Goal: Task Accomplishment & Management: Manage account settings

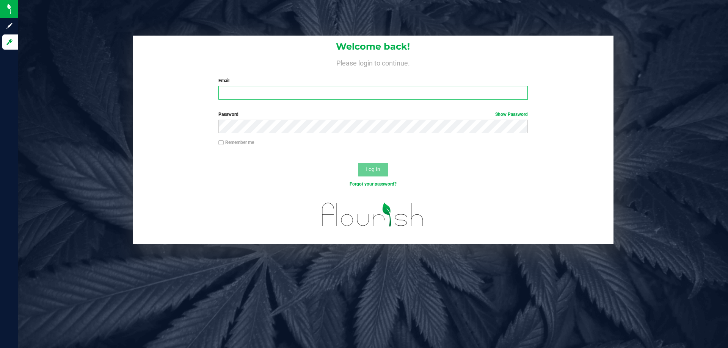
click at [260, 91] on input "Email" at bounding box center [372, 93] width 309 height 14
type input "[EMAIL_ADDRESS][DOMAIN_NAME]"
click at [358, 163] on button "Log In" at bounding box center [373, 170] width 30 height 14
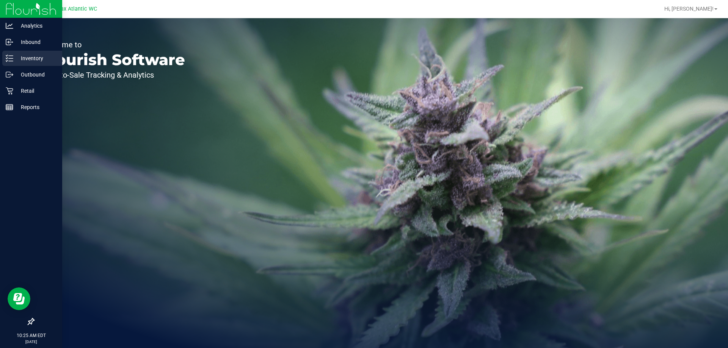
click at [7, 61] on icon at bounding box center [10, 59] width 8 height 8
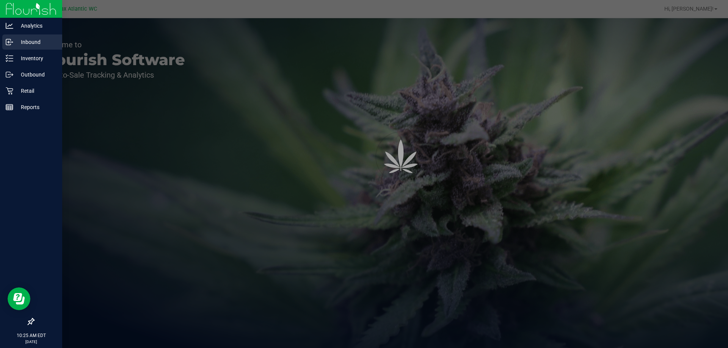
click at [31, 47] on div "Inbound" at bounding box center [32, 41] width 60 height 15
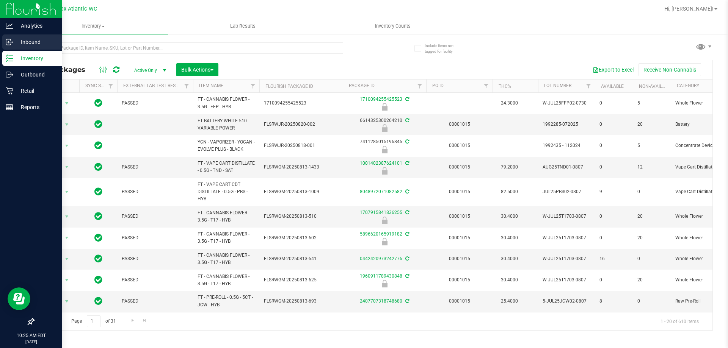
click at [30, 43] on p "Inbound" at bounding box center [35, 42] width 45 height 9
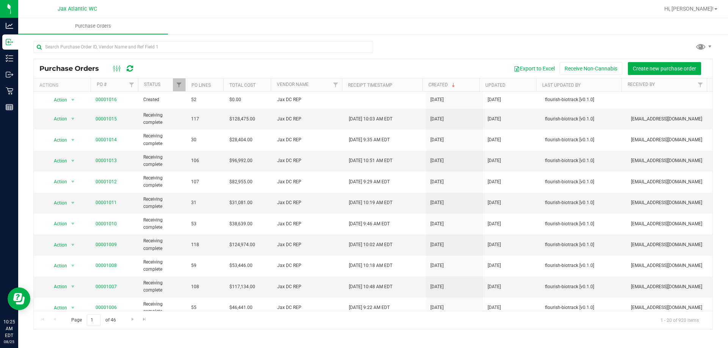
click at [411, 37] on div "Purchase Orders Export to Excel Receive Non-Cannabis Create new purchase order …" at bounding box center [372, 185] width 709 height 304
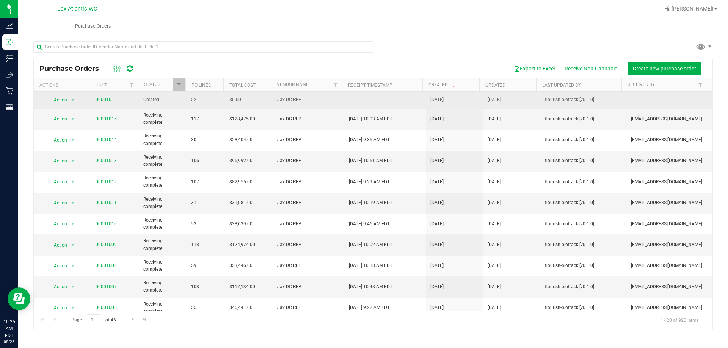
click at [102, 101] on link "00001016" at bounding box center [105, 99] width 21 height 5
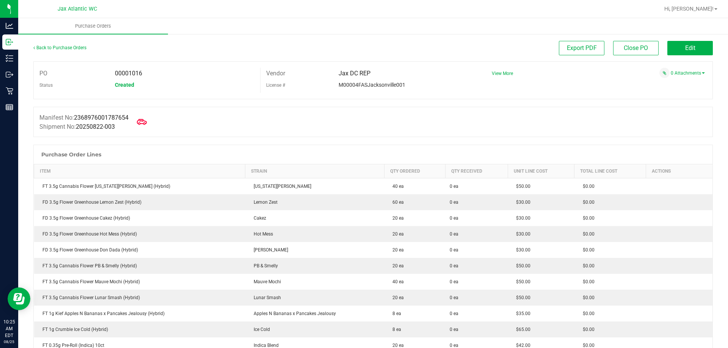
click at [142, 115] on span at bounding box center [141, 122] width 17 height 17
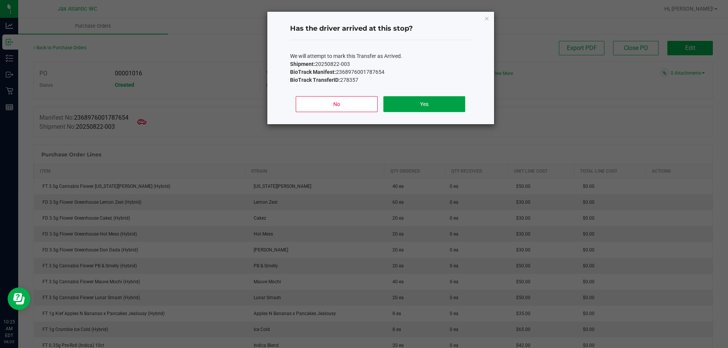
click at [421, 111] on button "Yes" at bounding box center [423, 104] width 81 height 16
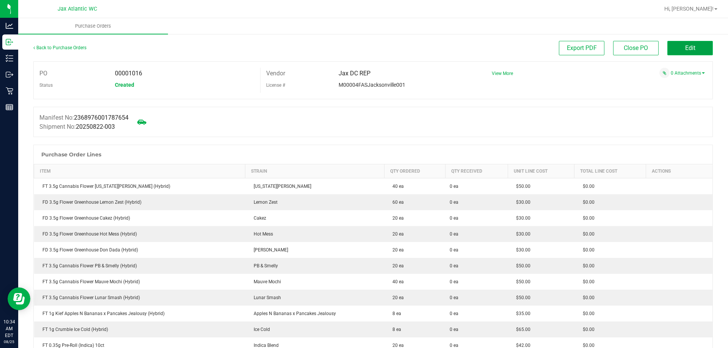
click at [672, 43] on button "Edit" at bounding box center [689, 48] width 45 height 14
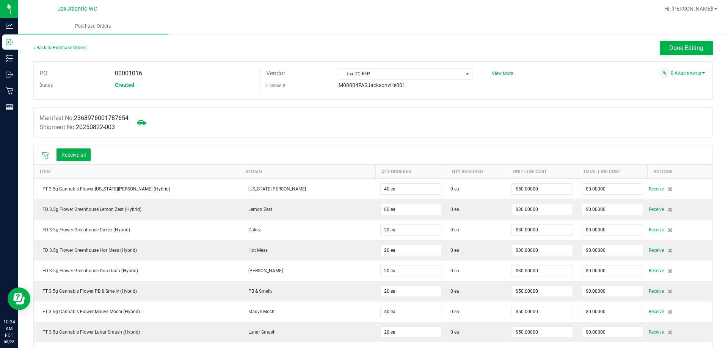
click at [42, 153] on icon at bounding box center [45, 156] width 8 height 8
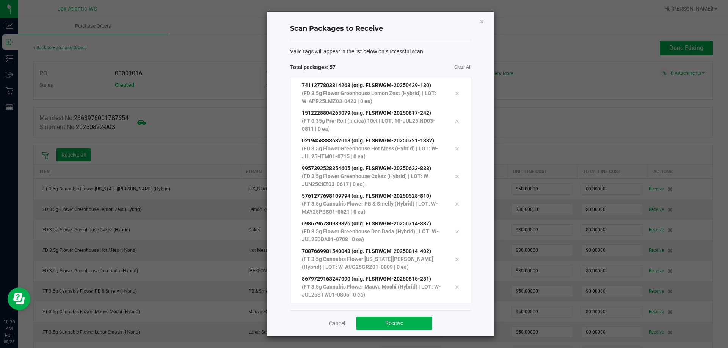
scroll to position [1369, 0]
click at [400, 329] on button "Receive" at bounding box center [394, 324] width 76 height 14
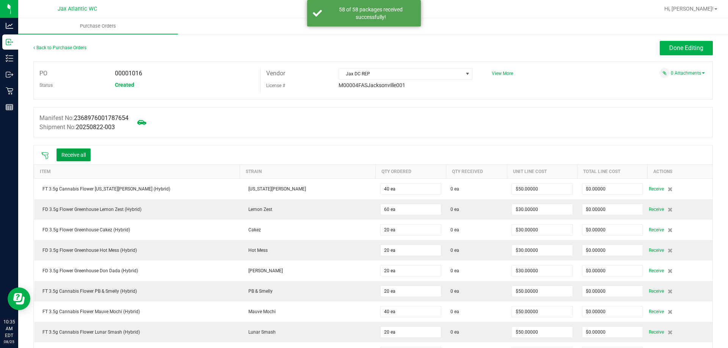
click at [81, 153] on button "Receive all" at bounding box center [73, 155] width 34 height 13
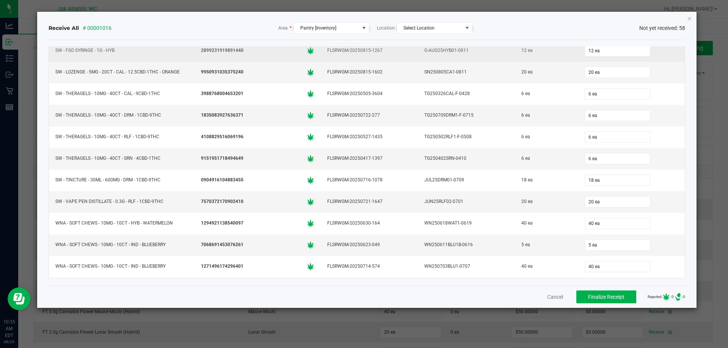
scroll to position [1039, 0]
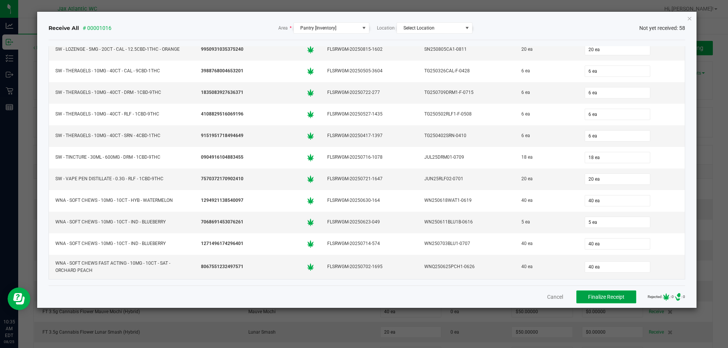
click at [579, 296] on button "Finalize Receipt" at bounding box center [606, 297] width 60 height 13
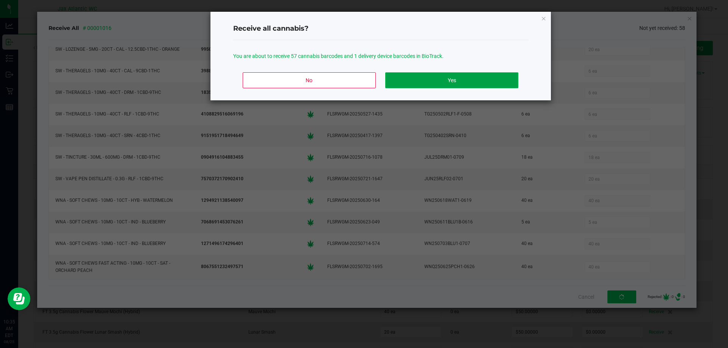
click at [449, 80] on button "Yes" at bounding box center [451, 80] width 133 height 16
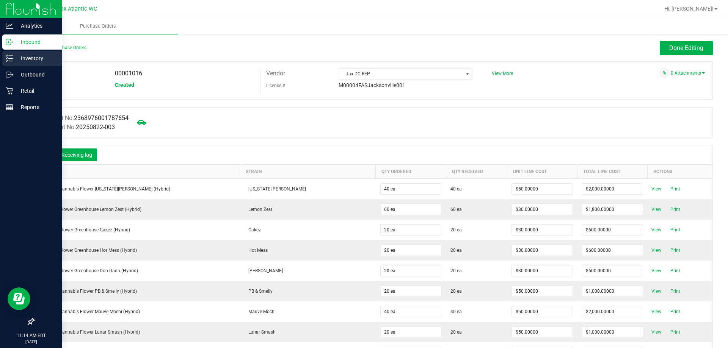
click at [11, 61] on line at bounding box center [11, 61] width 4 height 0
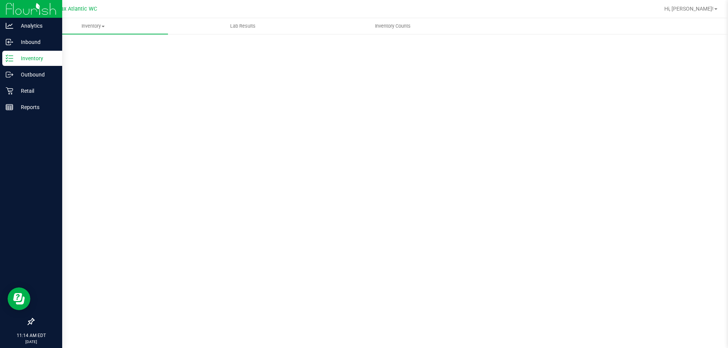
click at [29, 61] on p "Inventory" at bounding box center [35, 58] width 45 height 9
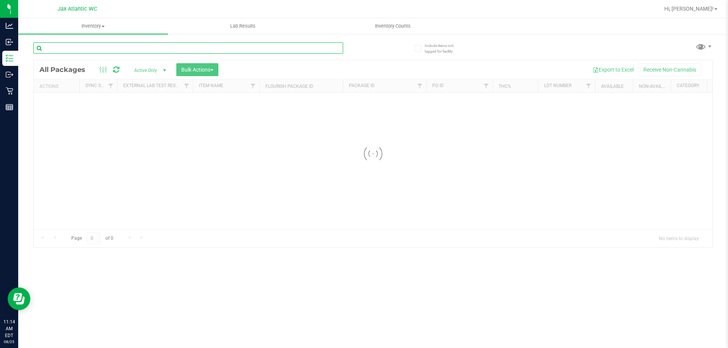
click at [89, 49] on input "text" at bounding box center [188, 47] width 310 height 11
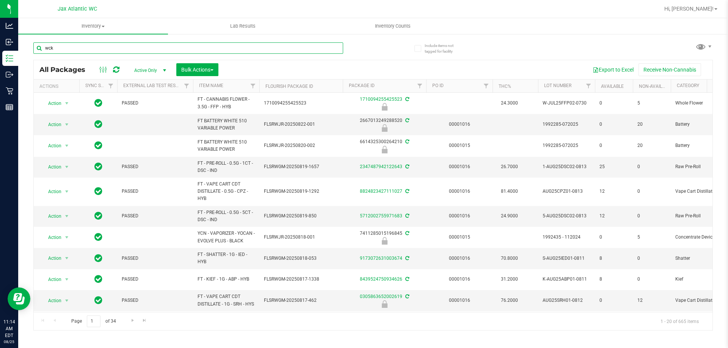
type input "wck"
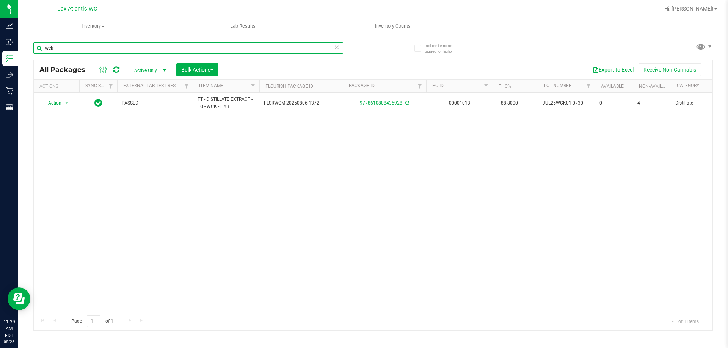
click at [110, 52] on input "wck" at bounding box center [188, 47] width 310 height 11
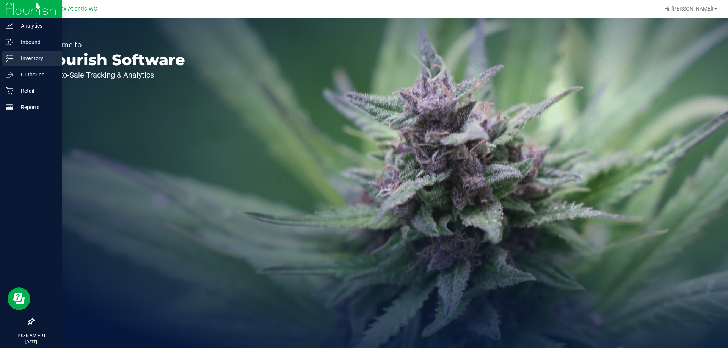
click at [11, 59] on icon at bounding box center [10, 59] width 8 height 8
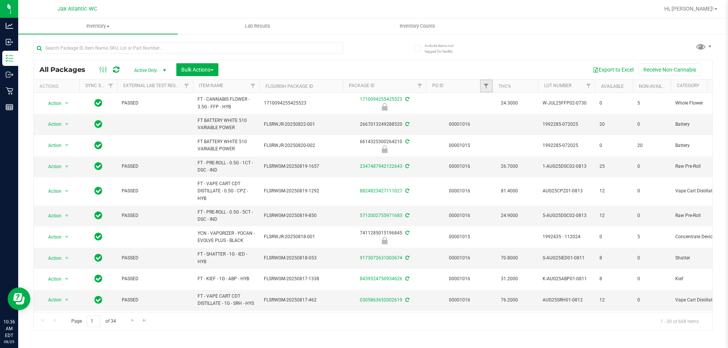
click at [486, 85] on span "Filter" at bounding box center [486, 86] width 6 height 6
type input "1016"
click at [484, 114] on button "Filter" at bounding box center [502, 122] width 36 height 17
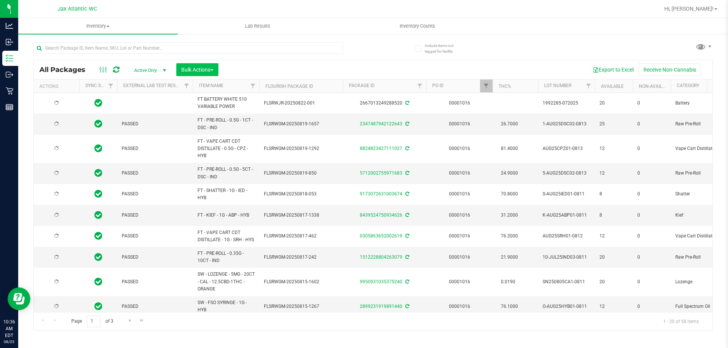
type input "[DATE]"
click at [191, 70] on span "Bulk Actions" at bounding box center [197, 70] width 32 height 6
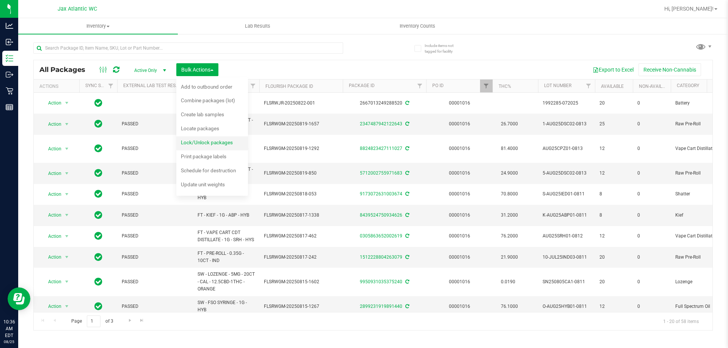
click at [204, 143] on span "Lock/Unlock packages" at bounding box center [207, 142] width 52 height 6
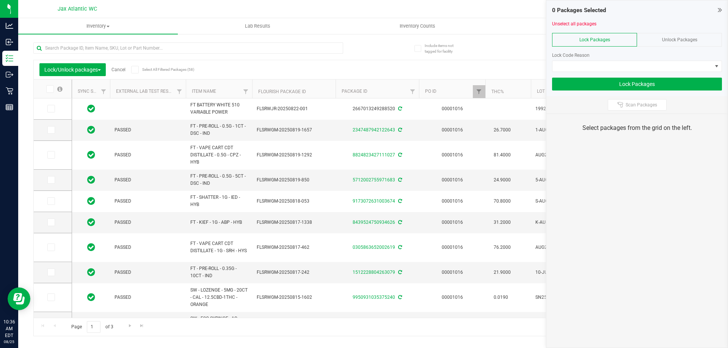
click at [49, 85] on th at bounding box center [53, 89] width 38 height 19
click at [51, 89] on icon at bounding box center [49, 89] width 5 height 0
click at [0, 0] on input "checkbox" at bounding box center [0, 0] width 0 height 0
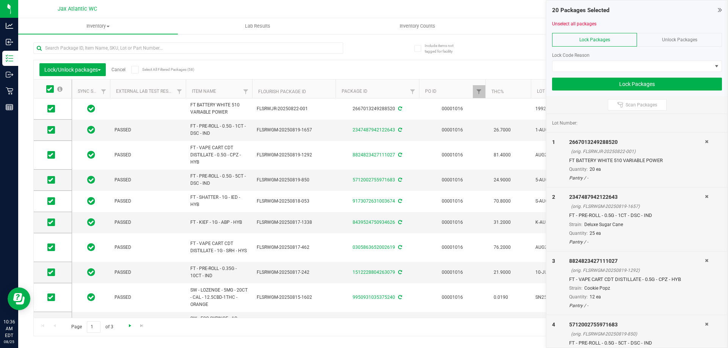
drag, startPoint x: 128, startPoint y: 333, endPoint x: 129, endPoint y: 328, distance: 5.3
click at [129, 333] on div "Page 1 of 3 1 - 20 of 58 items" at bounding box center [373, 327] width 678 height 18
click at [129, 326] on span "Go to the next page" at bounding box center [130, 326] width 6 height 6
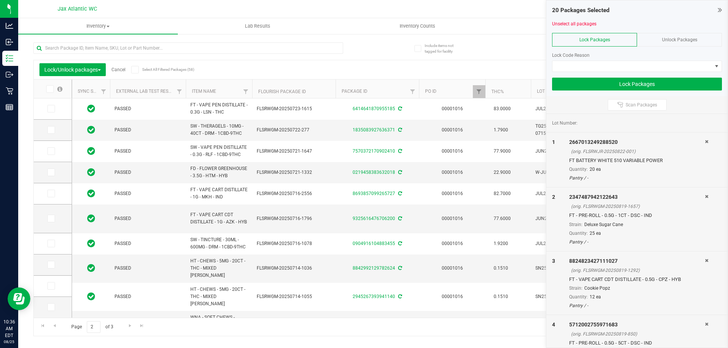
click at [50, 89] on icon at bounding box center [49, 89] width 5 height 0
click at [0, 0] on input "checkbox" at bounding box center [0, 0] width 0 height 0
click at [134, 328] on link "Go to the next page" at bounding box center [129, 326] width 11 height 10
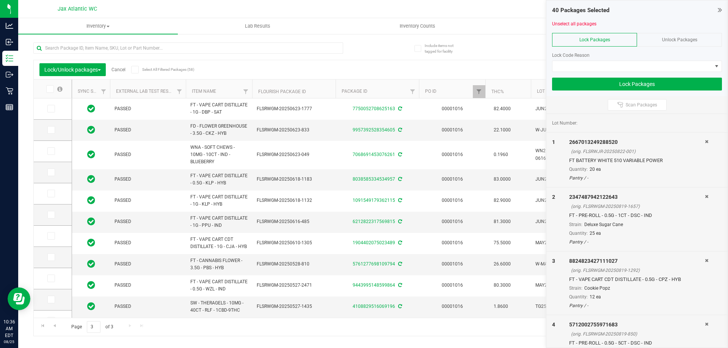
click at [52, 89] on span at bounding box center [50, 89] width 8 height 8
click at [0, 0] on input "checkbox" at bounding box center [0, 0] width 0 height 0
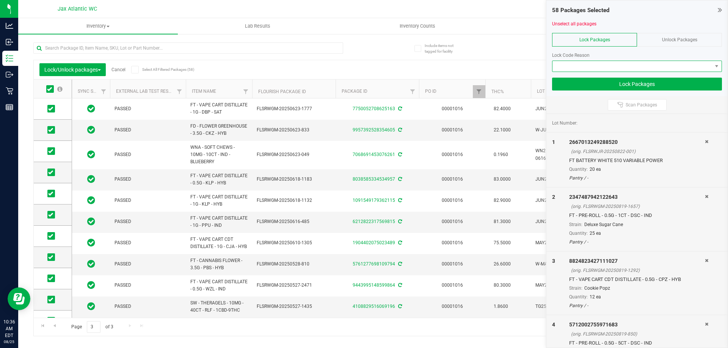
click at [608, 68] on span at bounding box center [632, 66] width 160 height 11
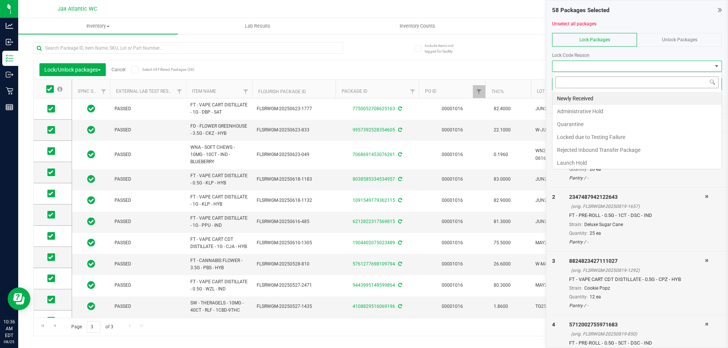
scroll to position [11, 170]
click at [602, 98] on li "Newly Received" at bounding box center [636, 98] width 169 height 13
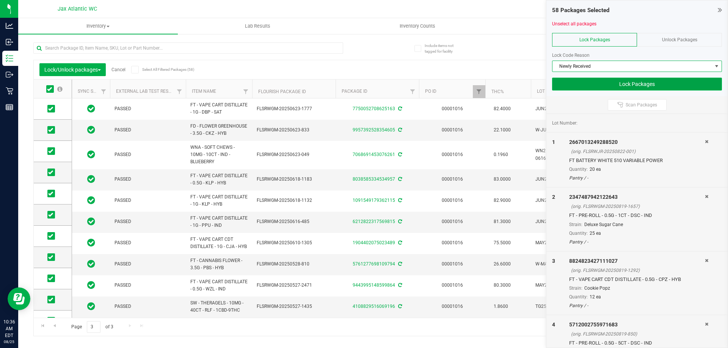
click at [604, 87] on button "Lock Packages" at bounding box center [637, 84] width 170 height 13
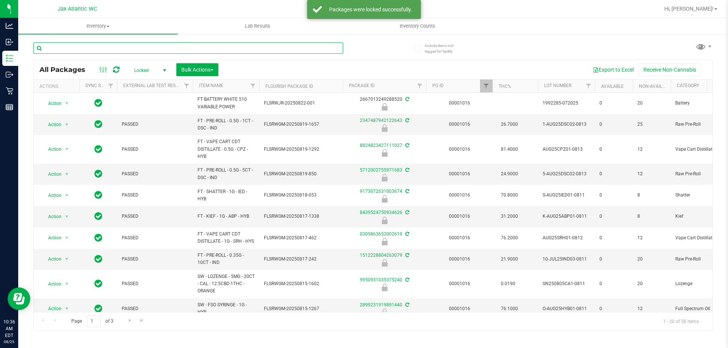
click at [100, 47] on input "text" at bounding box center [188, 47] width 310 height 11
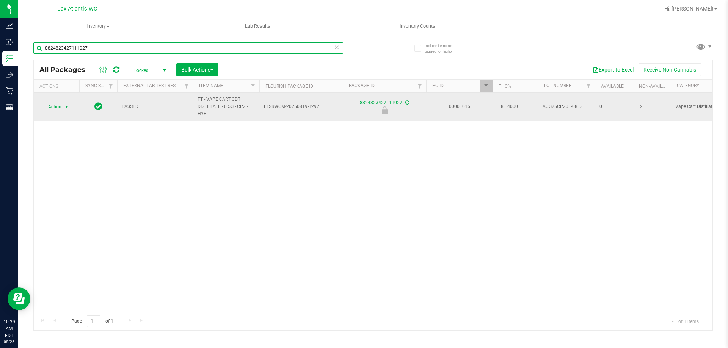
type input "8824823427111027"
click at [65, 106] on span "select" at bounding box center [67, 107] width 6 height 6
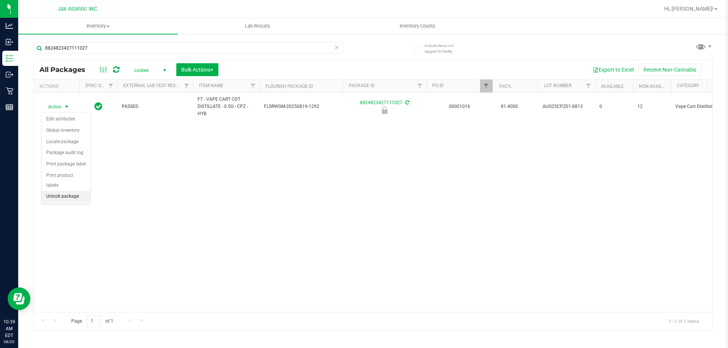
click at [75, 191] on li "Unlock package" at bounding box center [66, 196] width 49 height 11
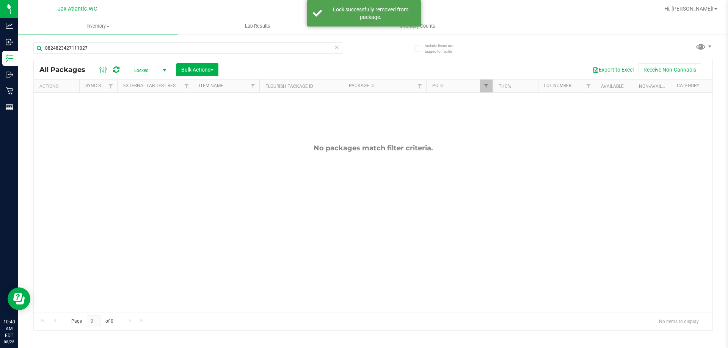
click at [144, 70] on span "Locked" at bounding box center [149, 70] width 42 height 11
click at [140, 114] on li "All" at bounding box center [148, 116] width 41 height 11
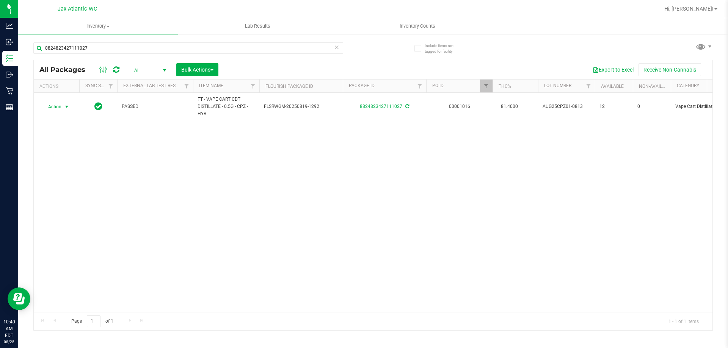
click at [68, 105] on span "select" at bounding box center [67, 107] width 6 height 6
click at [66, 193] on li "Print package label" at bounding box center [71, 198] width 59 height 11
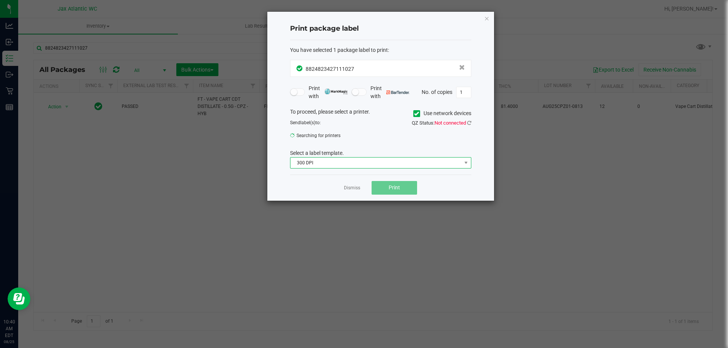
click at [342, 166] on span "300 DPI" at bounding box center [375, 163] width 171 height 11
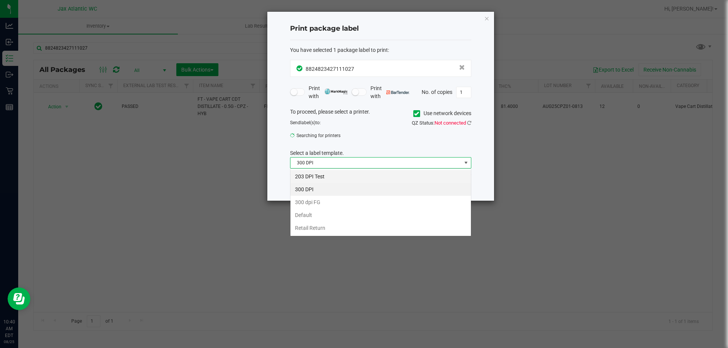
scroll to position [11, 181]
click at [328, 176] on li "203 DPI Test" at bounding box center [380, 176] width 180 height 13
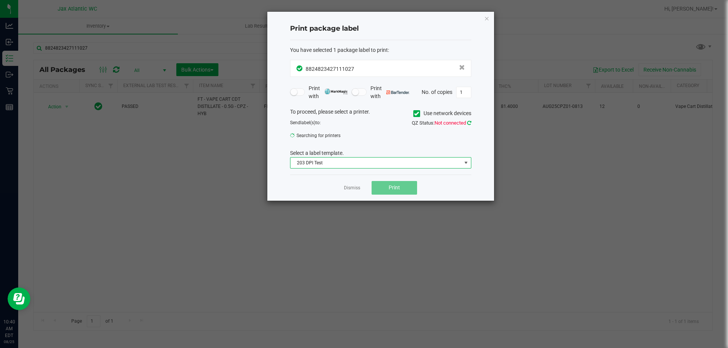
click at [469, 122] on icon at bounding box center [469, 123] width 4 height 5
click at [354, 191] on link "Dismiss" at bounding box center [352, 188] width 16 height 6
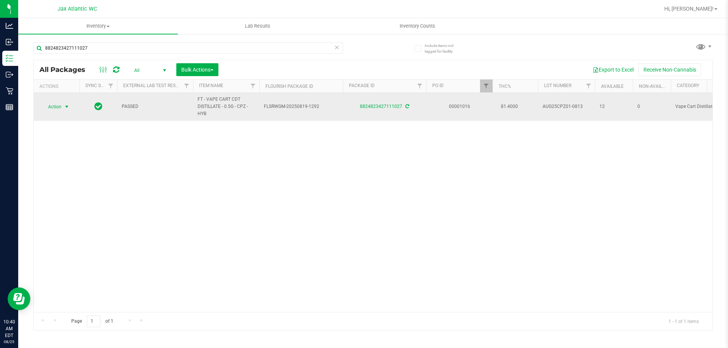
click at [67, 108] on span "select" at bounding box center [67, 107] width 6 height 6
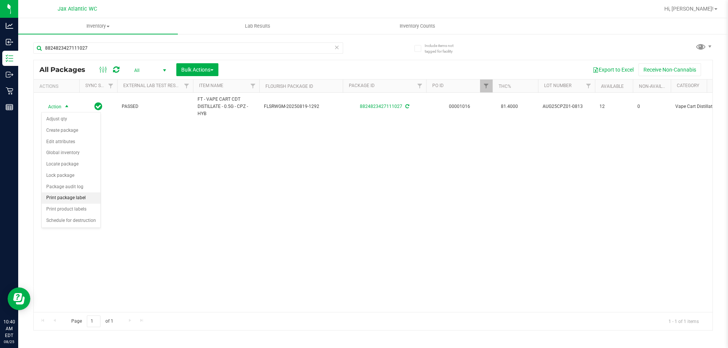
click at [66, 199] on li "Print package label" at bounding box center [71, 198] width 59 height 11
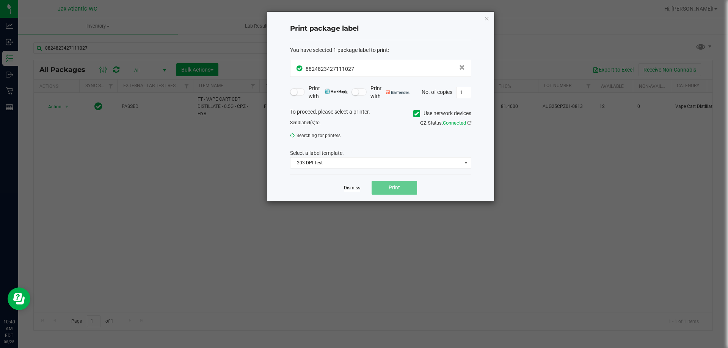
click at [357, 190] on link "Dismiss" at bounding box center [352, 188] width 16 height 6
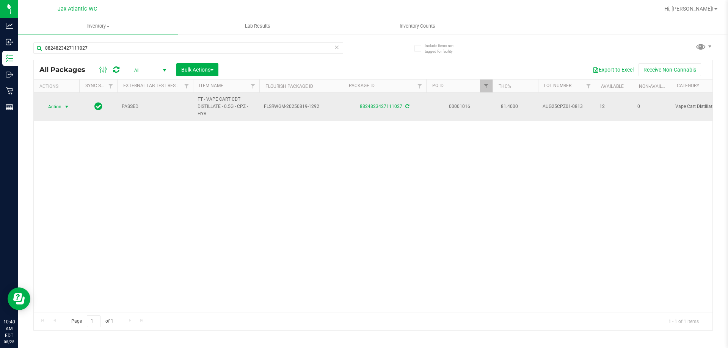
click at [66, 107] on span "select" at bounding box center [67, 107] width 6 height 6
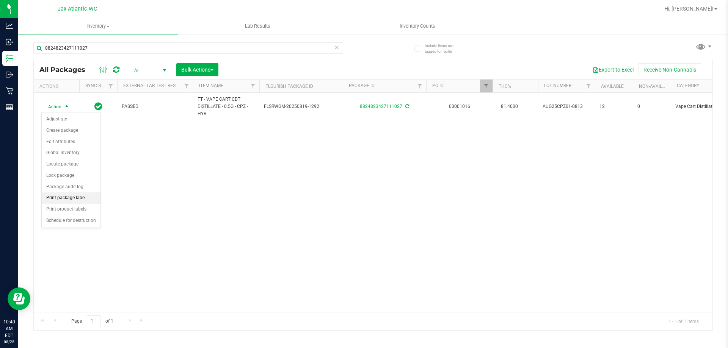
click at [73, 198] on li "Print package label" at bounding box center [71, 198] width 59 height 11
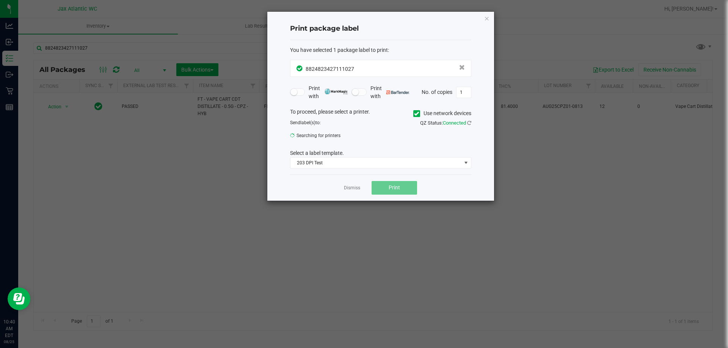
click at [472, 124] on div "QZ Status: Connected" at bounding box center [428, 123] width 96 height 8
click at [470, 124] on icon at bounding box center [469, 123] width 4 height 5
click at [402, 185] on button "Print" at bounding box center [393, 188] width 45 height 14
click at [350, 186] on link "Dismiss" at bounding box center [352, 188] width 16 height 6
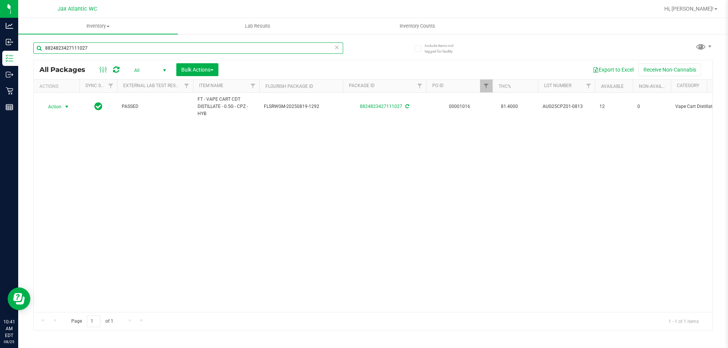
click at [136, 45] on input "8824823427111027" at bounding box center [188, 47] width 310 height 11
click at [136, 46] on input "8824823427111027" at bounding box center [188, 47] width 310 height 11
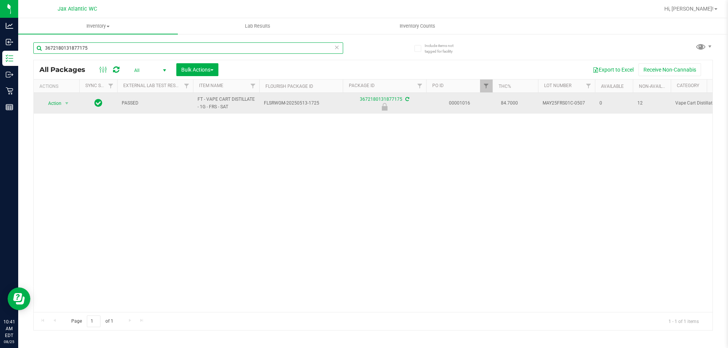
type input "3672180131877175"
click at [52, 102] on span "Action" at bounding box center [51, 103] width 20 height 11
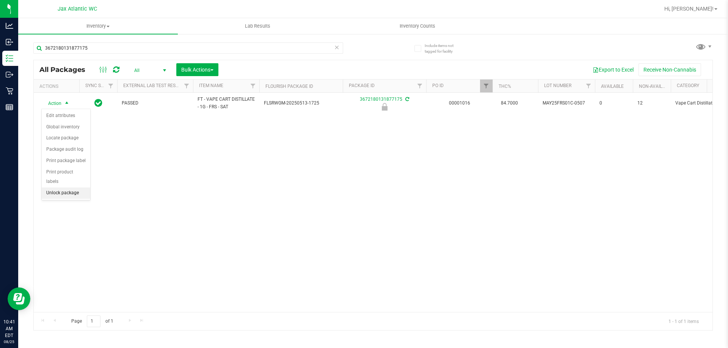
click at [66, 188] on li "Unlock package" at bounding box center [66, 193] width 49 height 11
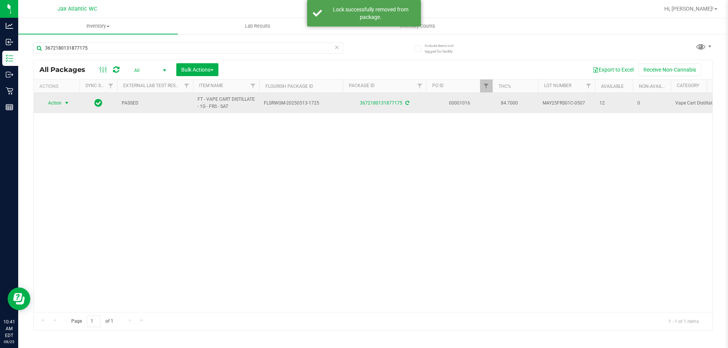
click at [70, 103] on span "select" at bounding box center [66, 103] width 9 height 11
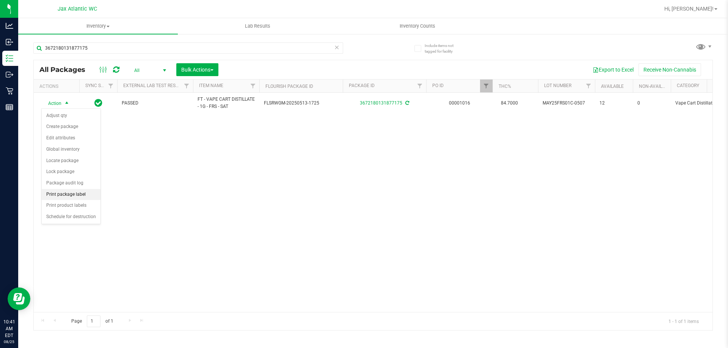
click at [77, 192] on li "Print package label" at bounding box center [71, 194] width 59 height 11
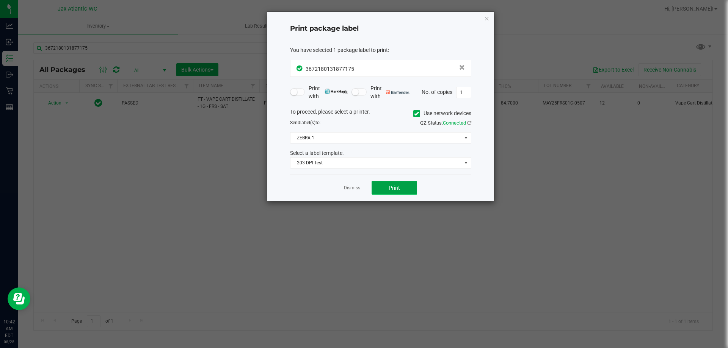
click at [407, 187] on button "Print" at bounding box center [393, 188] width 45 height 14
click at [342, 190] on div "Dismiss Print" at bounding box center [380, 188] width 181 height 26
click at [343, 189] on div "Dismiss Print" at bounding box center [380, 188] width 181 height 26
click at [344, 188] on link "Dismiss" at bounding box center [352, 188] width 16 height 6
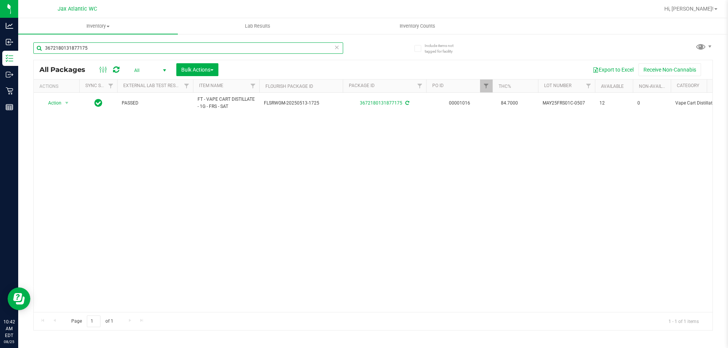
click at [163, 46] on input "3672180131877175" at bounding box center [188, 47] width 310 height 11
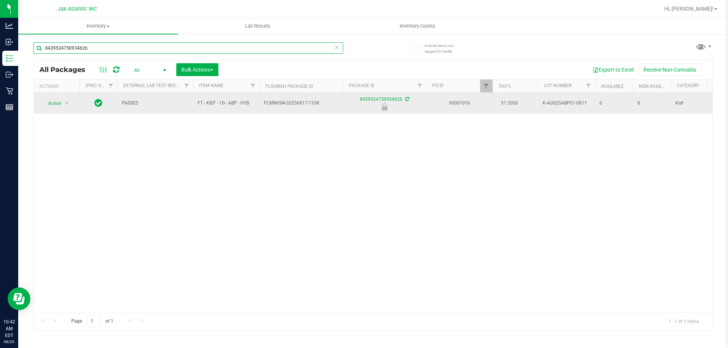
type input "8439524750934626"
click at [61, 104] on span "Action" at bounding box center [51, 103] width 20 height 11
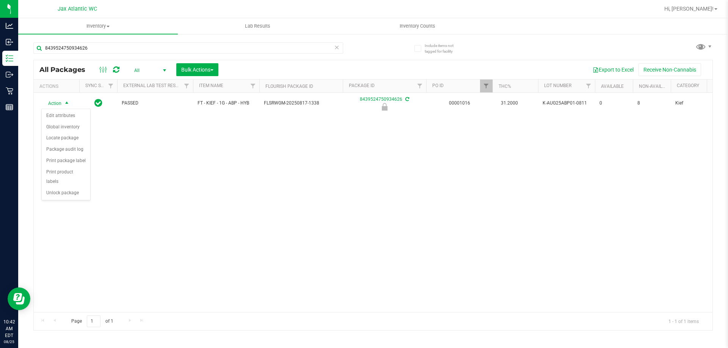
click at [59, 190] on div "Action Edit attributes Global inventory Locate package Package audit log Print …" at bounding box center [65, 155] width 49 height 92
click at [63, 188] on li "Unlock package" at bounding box center [66, 193] width 49 height 11
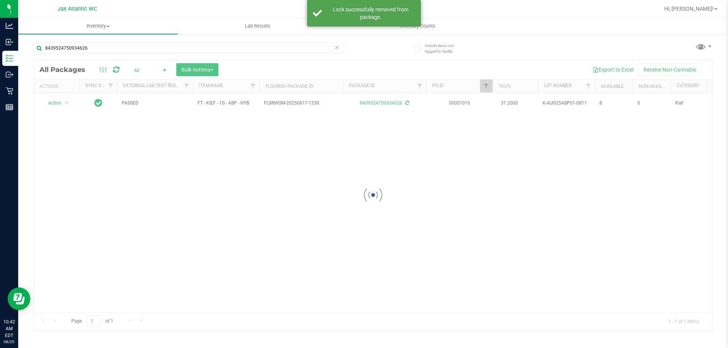
click at [63, 105] on div at bounding box center [373, 195] width 678 height 270
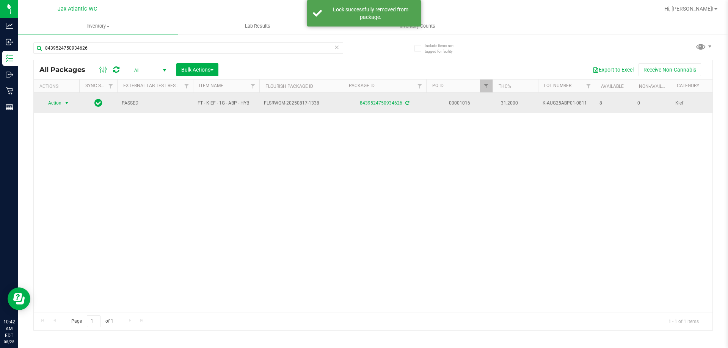
click at [67, 102] on span "select" at bounding box center [67, 103] width 6 height 6
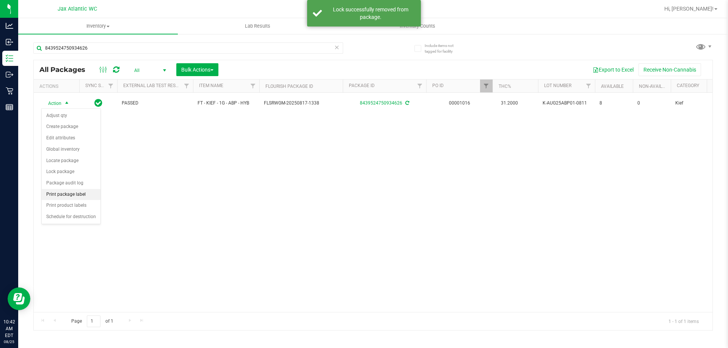
click at [75, 194] on li "Print package label" at bounding box center [71, 194] width 59 height 11
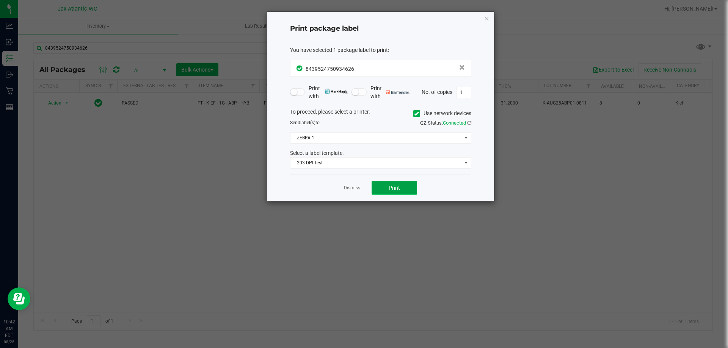
click at [390, 187] on span "Print" at bounding box center [393, 188] width 11 height 6
click at [356, 188] on link "Dismiss" at bounding box center [352, 188] width 16 height 6
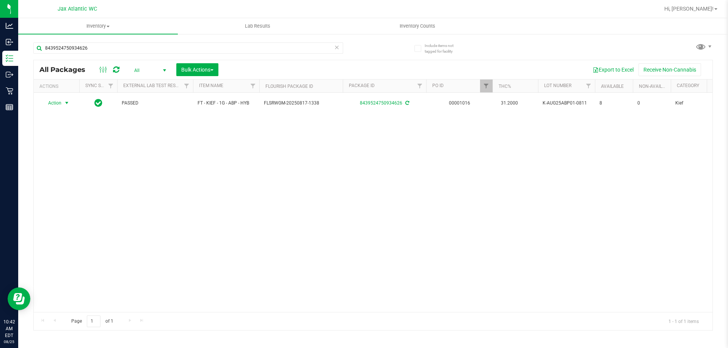
click at [107, 55] on div "8439524750934626" at bounding box center [188, 50] width 310 height 17
click at [109, 52] on input "8439524750934626" at bounding box center [188, 47] width 310 height 11
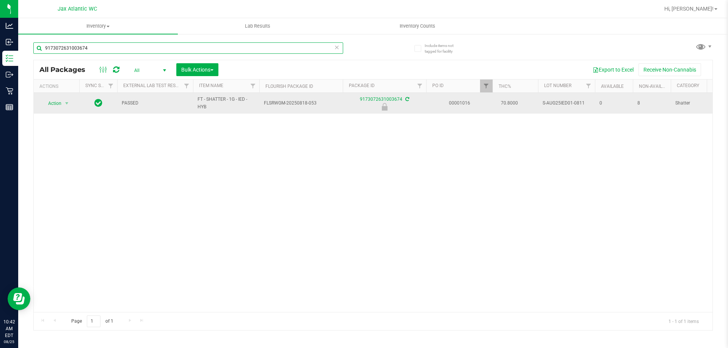
type input "9173072631003674"
click at [56, 105] on span "Action" at bounding box center [51, 103] width 20 height 11
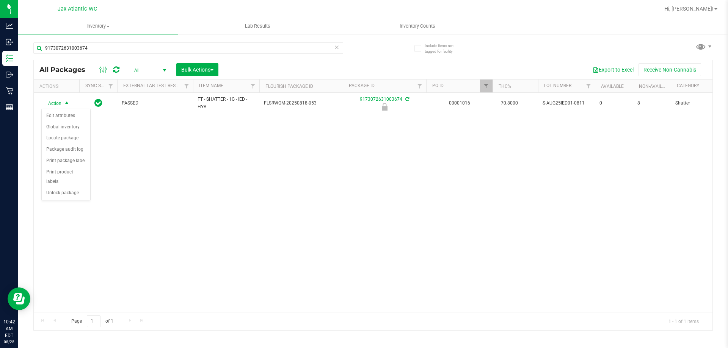
click at [53, 190] on div "Action Edit attributes Global inventory Locate package Package audit log Print …" at bounding box center [65, 155] width 49 height 92
click at [56, 188] on li "Unlock package" at bounding box center [66, 193] width 49 height 11
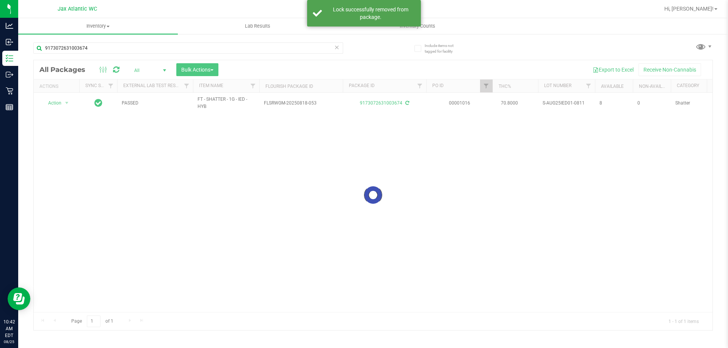
click at [62, 103] on div at bounding box center [373, 195] width 678 height 270
click at [64, 103] on span "select" at bounding box center [67, 103] width 6 height 6
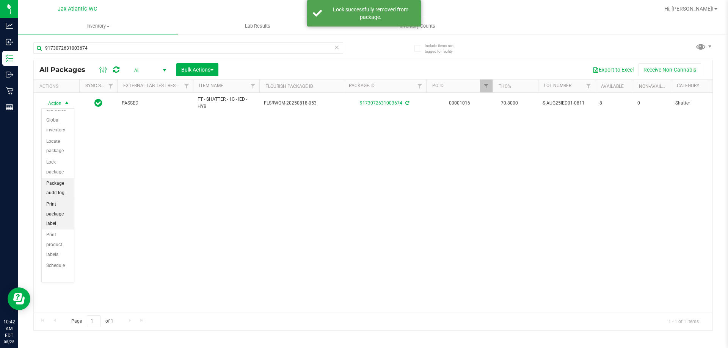
scroll to position [66, 0]
click at [59, 199] on li "Print package label" at bounding box center [58, 197] width 32 height 31
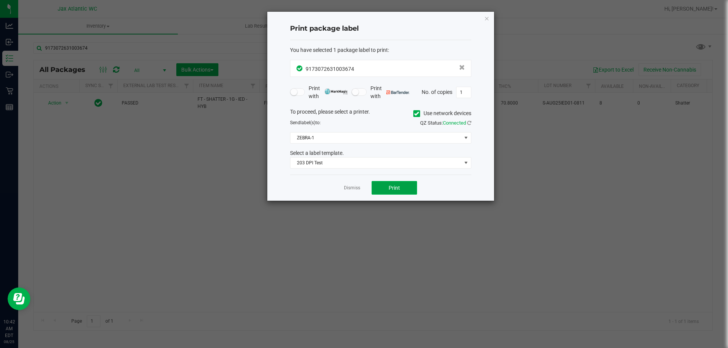
click at [394, 184] on button "Print" at bounding box center [393, 188] width 45 height 14
click at [355, 188] on link "Dismiss" at bounding box center [352, 188] width 16 height 6
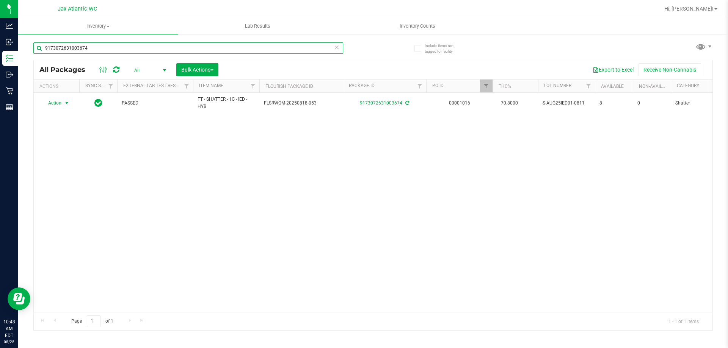
click at [181, 45] on input "9173072631003674" at bounding box center [188, 47] width 310 height 11
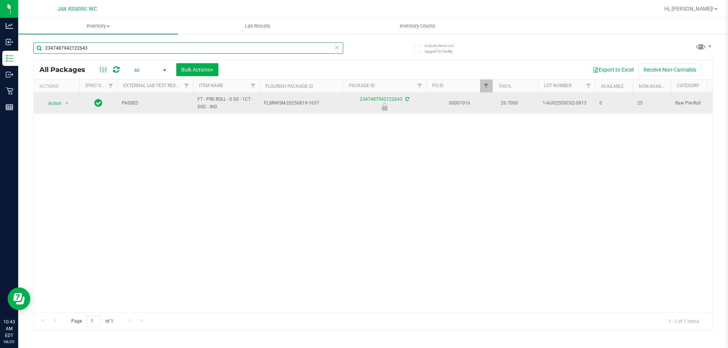
type input "2347487942122643"
click at [59, 106] on span "Action" at bounding box center [51, 103] width 20 height 11
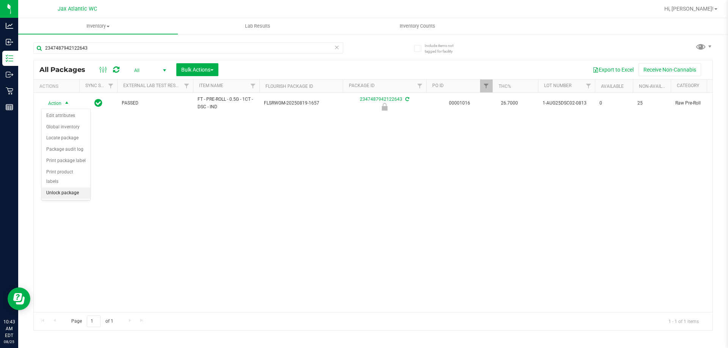
click at [67, 188] on li "Unlock package" at bounding box center [66, 193] width 49 height 11
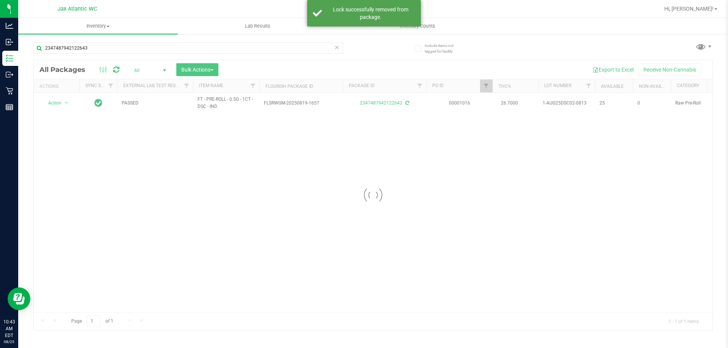
click at [69, 103] on div at bounding box center [373, 195] width 678 height 270
click at [66, 105] on span "select" at bounding box center [67, 103] width 6 height 6
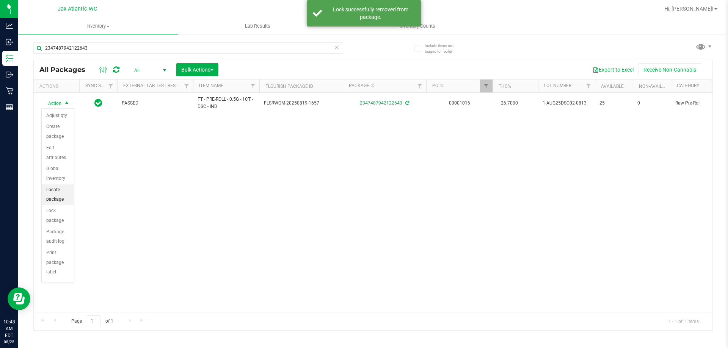
scroll to position [66, 0]
click at [53, 201] on li "Print package label" at bounding box center [58, 197] width 32 height 31
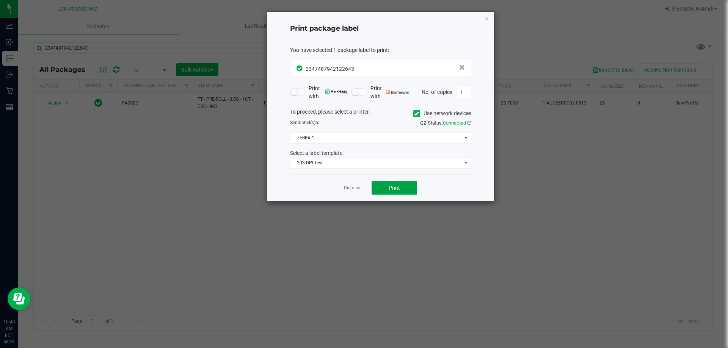
click at [387, 183] on button "Print" at bounding box center [393, 188] width 45 height 14
click at [356, 186] on link "Dismiss" at bounding box center [352, 188] width 16 height 6
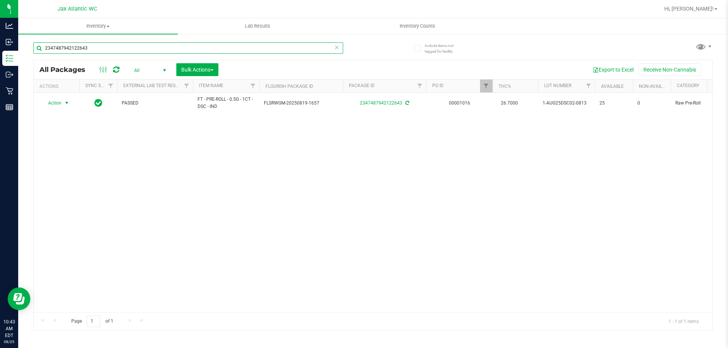
click at [178, 44] on input "2347487942122643" at bounding box center [188, 47] width 310 height 11
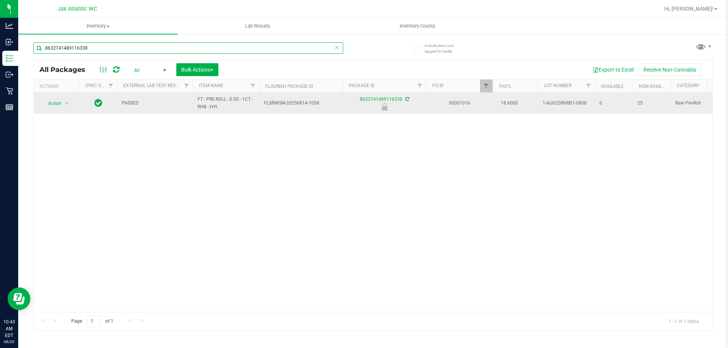
type input "8632741489116338"
click at [67, 100] on span "select" at bounding box center [66, 103] width 9 height 11
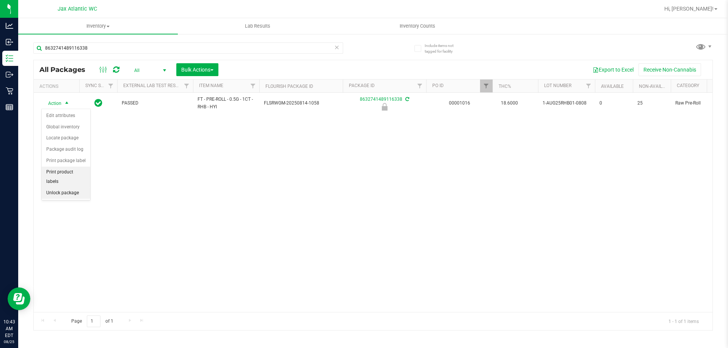
click at [66, 188] on li "Unlock package" at bounding box center [66, 193] width 49 height 11
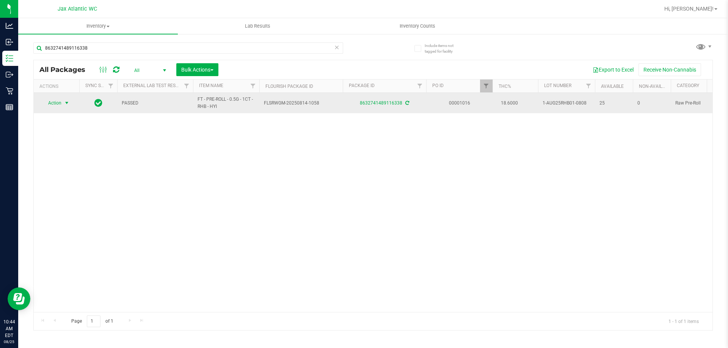
click at [58, 103] on span "Action" at bounding box center [51, 103] width 20 height 11
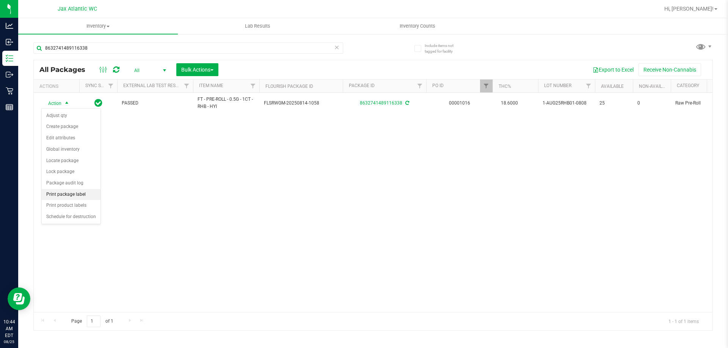
click at [69, 192] on li "Print package label" at bounding box center [71, 194] width 59 height 11
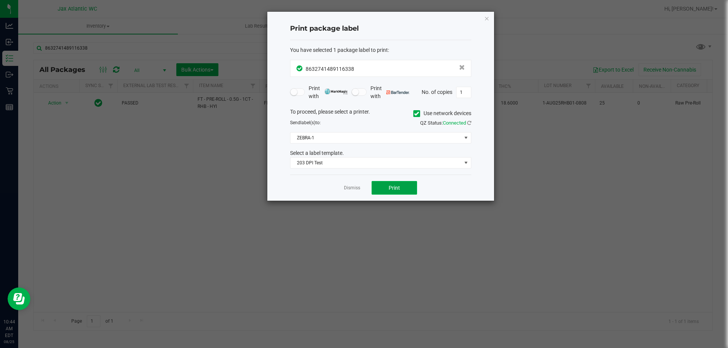
click at [408, 188] on button "Print" at bounding box center [393, 188] width 45 height 14
click at [349, 186] on link "Dismiss" at bounding box center [352, 188] width 16 height 6
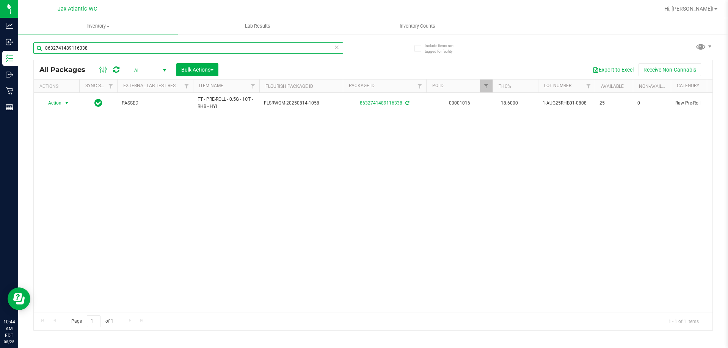
click at [71, 53] on input "8632741489116338" at bounding box center [188, 47] width 310 height 11
click at [72, 53] on input "8632741489116338" at bounding box center [188, 47] width 310 height 11
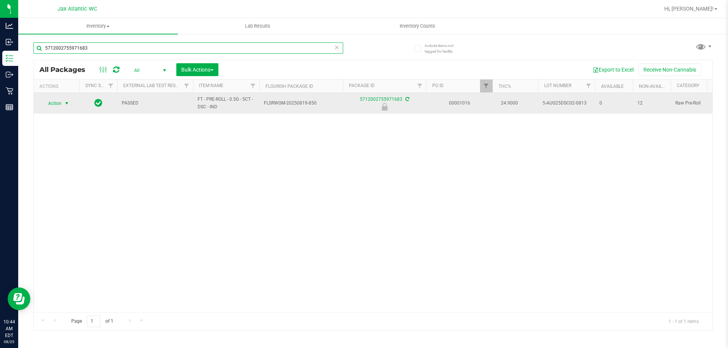
type input "5712002755971683"
click at [67, 104] on span "select" at bounding box center [67, 103] width 6 height 6
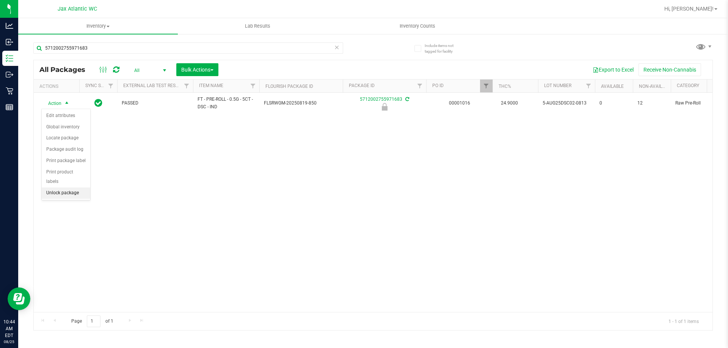
click at [58, 189] on li "Unlock package" at bounding box center [66, 193] width 49 height 11
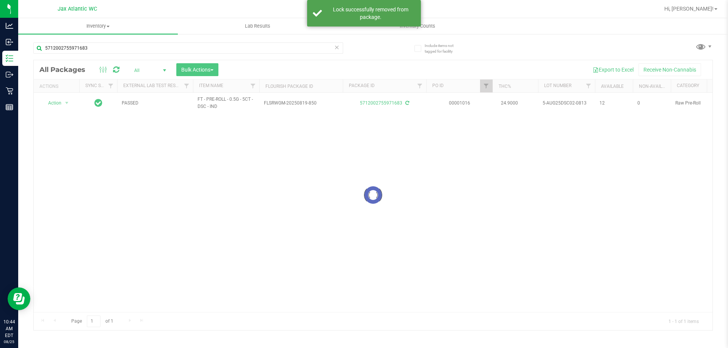
click at [67, 105] on div at bounding box center [373, 195] width 678 height 270
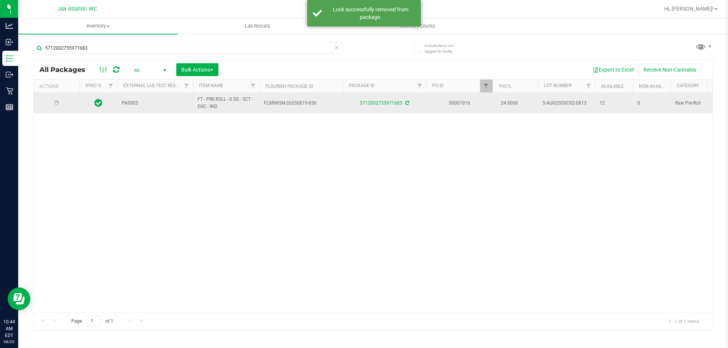
click at [65, 101] on div at bounding box center [56, 103] width 36 height 7
click at [64, 105] on span "select" at bounding box center [67, 103] width 6 height 6
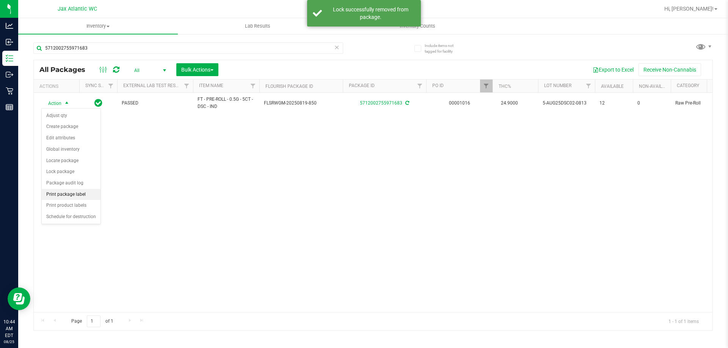
click at [63, 192] on li "Print package label" at bounding box center [71, 194] width 59 height 11
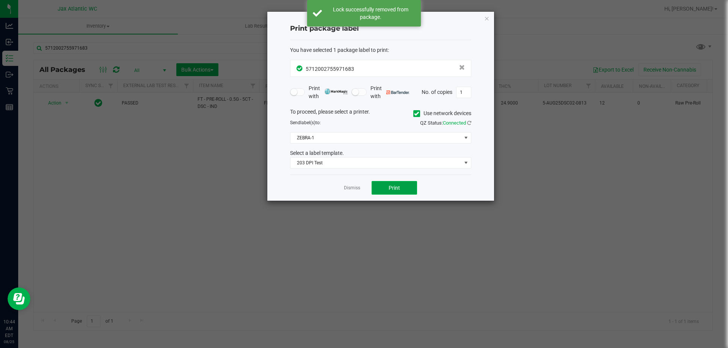
click at [396, 186] on span "Print" at bounding box center [393, 188] width 11 height 6
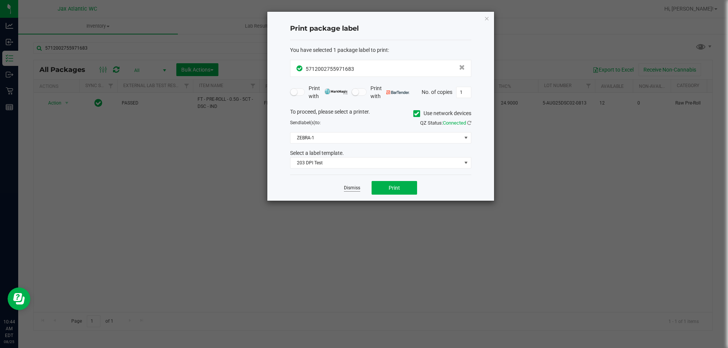
click at [358, 189] on link "Dismiss" at bounding box center [352, 188] width 16 height 6
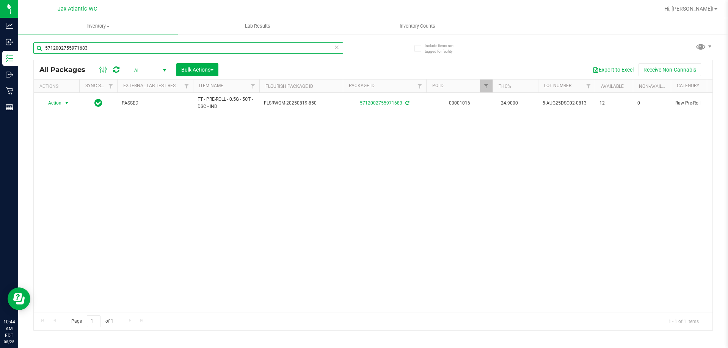
click at [203, 47] on input "5712002755971683" at bounding box center [188, 47] width 310 height 11
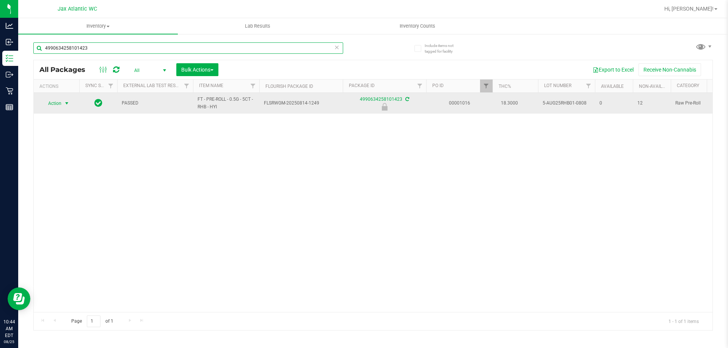
type input "4990634258101423"
click at [43, 99] on span "Action" at bounding box center [51, 103] width 20 height 11
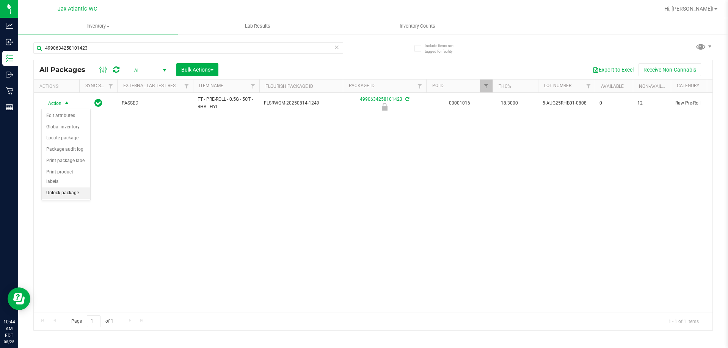
click at [69, 188] on li "Unlock package" at bounding box center [66, 193] width 49 height 11
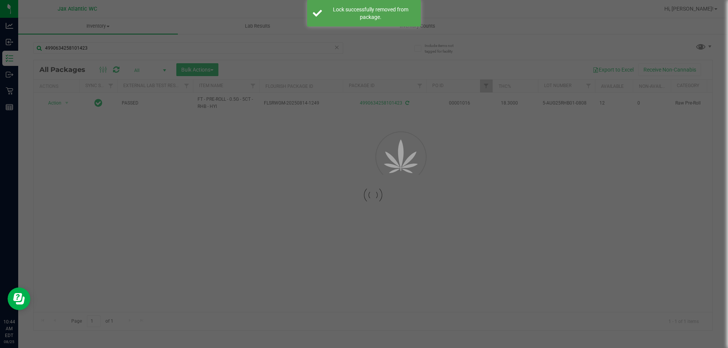
click at [64, 102] on div at bounding box center [373, 195] width 678 height 270
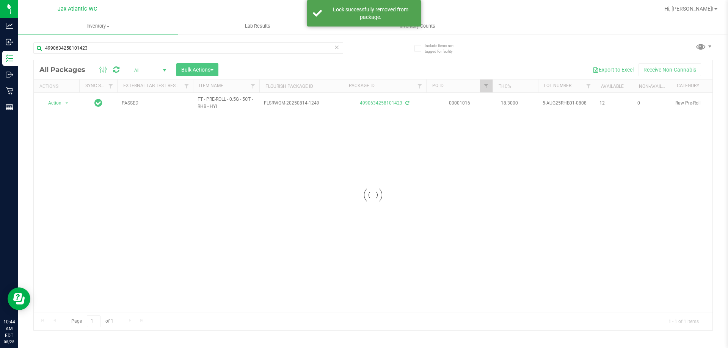
click at [67, 102] on div at bounding box center [373, 195] width 678 height 270
click at [67, 103] on span "select" at bounding box center [67, 103] width 6 height 6
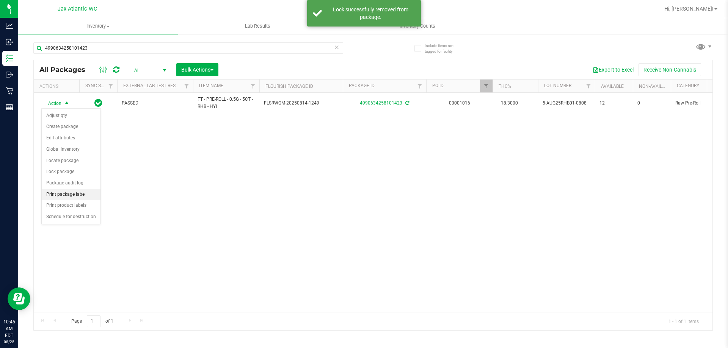
click at [74, 194] on li "Print package label" at bounding box center [71, 194] width 59 height 11
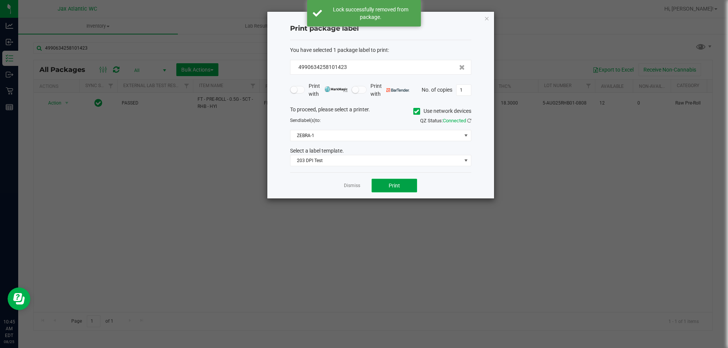
click at [390, 189] on span "Print" at bounding box center [393, 186] width 11 height 6
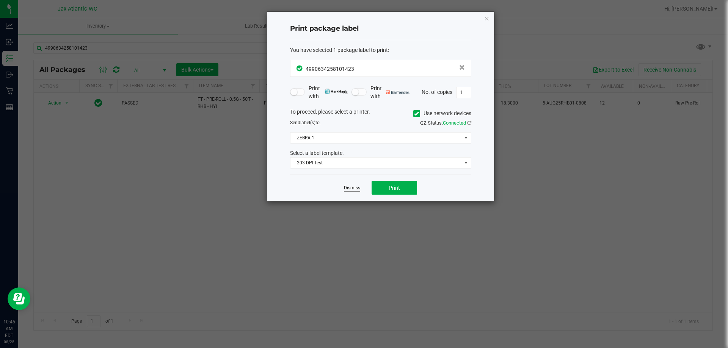
click at [349, 188] on link "Dismiss" at bounding box center [352, 188] width 16 height 6
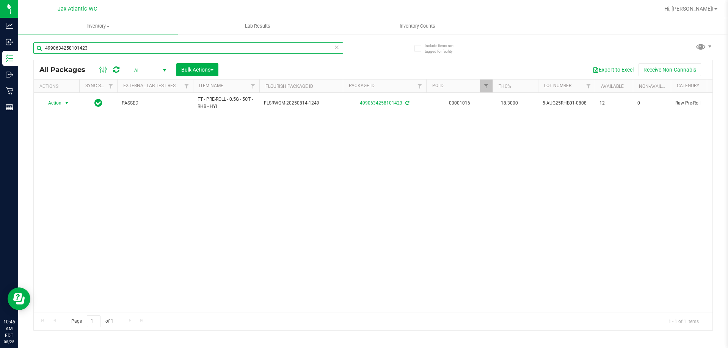
click at [103, 49] on input "4990634258101423" at bounding box center [188, 47] width 310 height 11
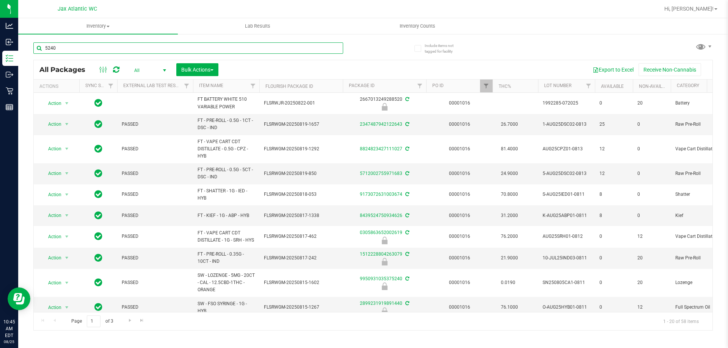
type input "5240"
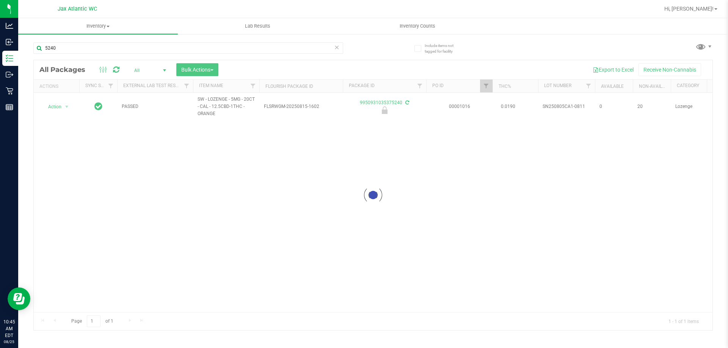
click at [66, 103] on div at bounding box center [373, 195] width 678 height 270
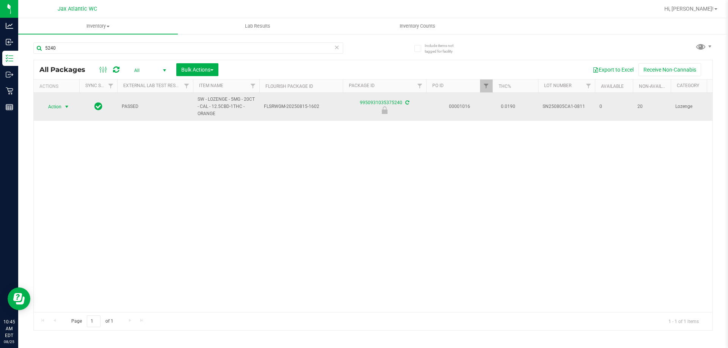
click at [57, 107] on span "Action" at bounding box center [51, 107] width 20 height 11
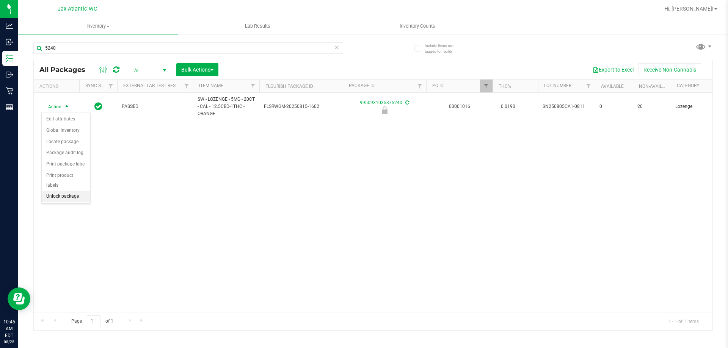
click at [67, 191] on li "Unlock package" at bounding box center [66, 196] width 49 height 11
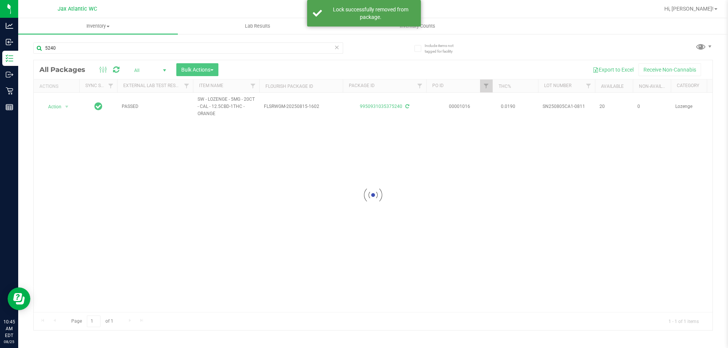
click at [67, 106] on div at bounding box center [373, 195] width 678 height 270
click at [63, 108] on div at bounding box center [373, 195] width 678 height 270
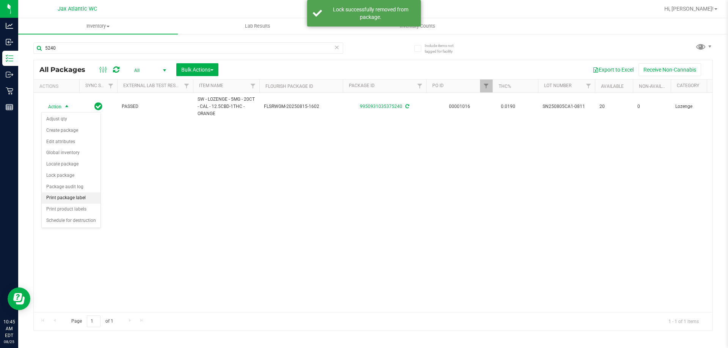
click at [67, 196] on li "Print package label" at bounding box center [71, 198] width 59 height 11
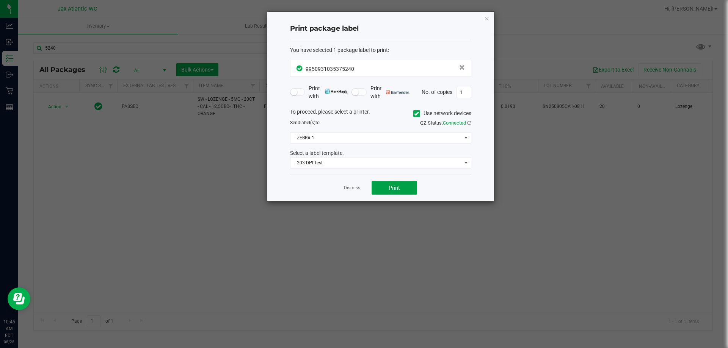
click at [382, 189] on button "Print" at bounding box center [393, 188] width 45 height 14
click at [351, 189] on link "Dismiss" at bounding box center [352, 188] width 16 height 6
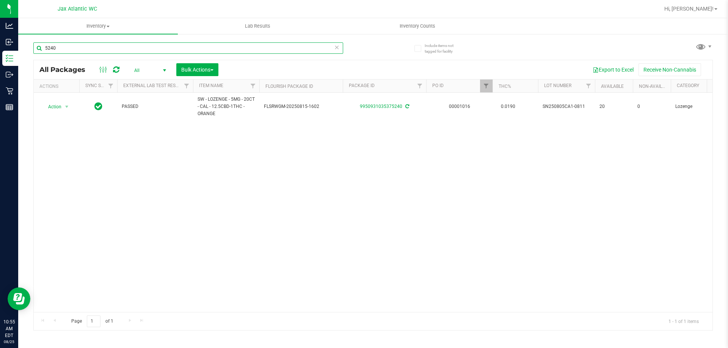
click at [171, 51] on input "5240" at bounding box center [188, 47] width 310 height 11
type input "8742"
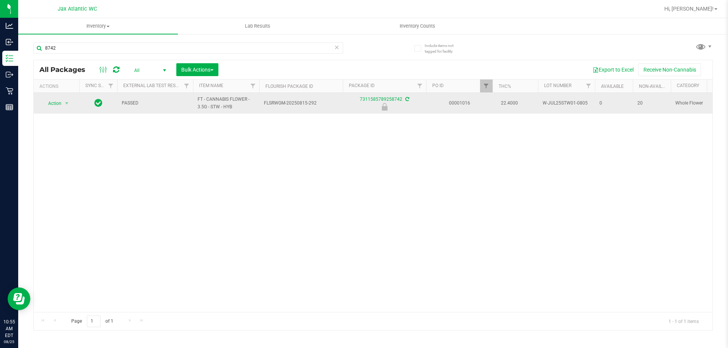
click at [73, 102] on div "Action Action Edit attributes Global inventory Locate package Package audit log…" at bounding box center [56, 103] width 36 height 11
click at [60, 103] on span "Action" at bounding box center [51, 103] width 20 height 11
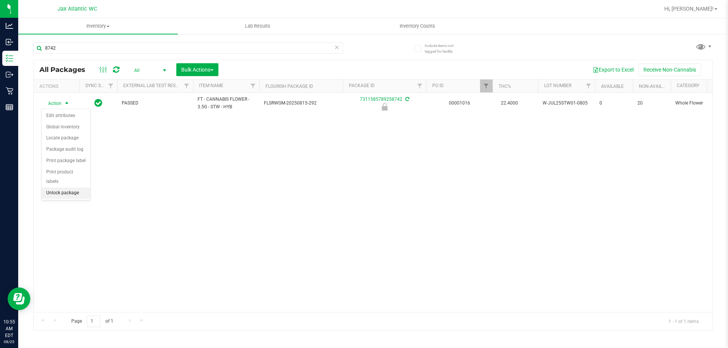
click at [70, 188] on li "Unlock package" at bounding box center [66, 193] width 49 height 11
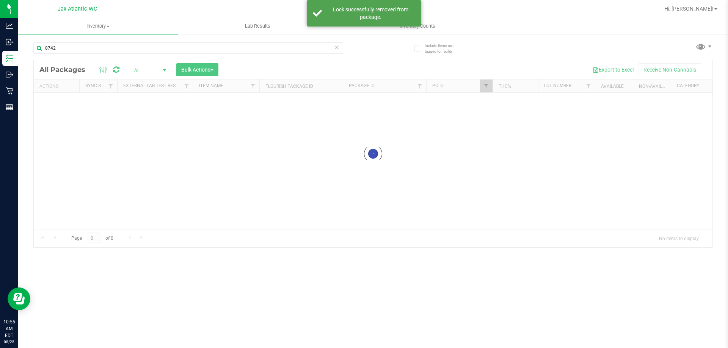
click at [64, 101] on div at bounding box center [373, 153] width 678 height 187
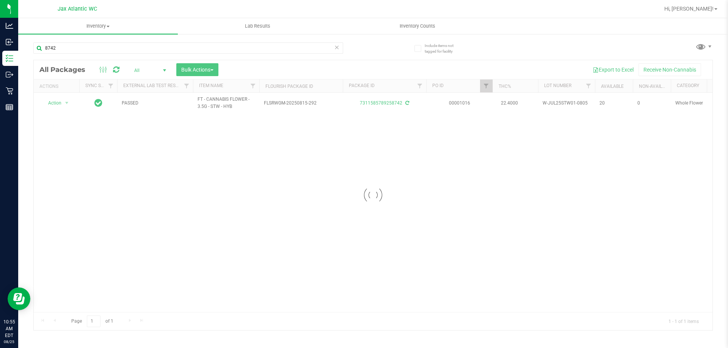
click at [63, 103] on div at bounding box center [373, 195] width 678 height 270
click at [70, 103] on div at bounding box center [373, 195] width 678 height 270
click at [66, 103] on div at bounding box center [373, 195] width 678 height 270
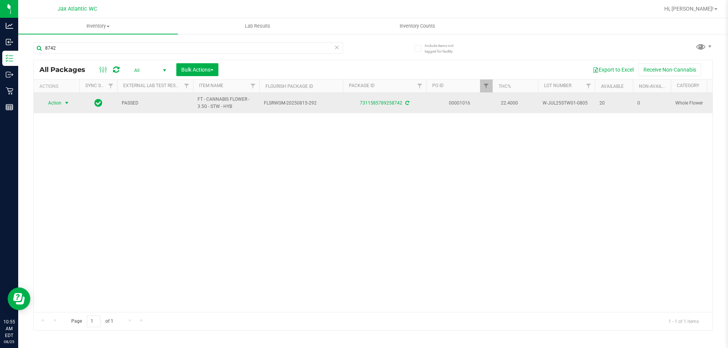
click at [66, 102] on span "select" at bounding box center [67, 103] width 6 height 6
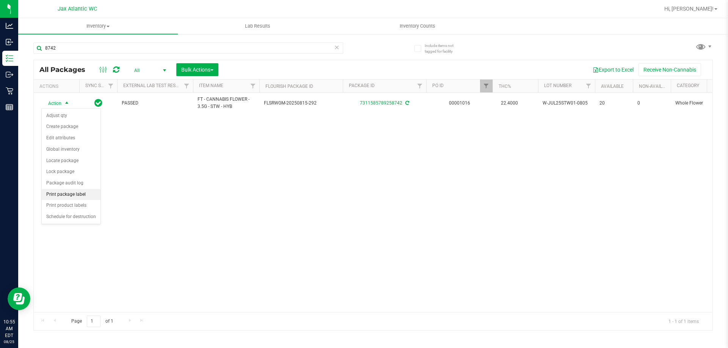
click at [76, 194] on li "Print package label" at bounding box center [71, 194] width 59 height 11
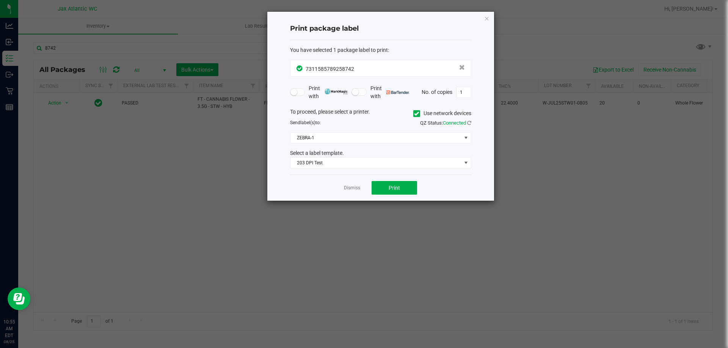
click at [375, 180] on div "Dismiss Print" at bounding box center [380, 188] width 181 height 26
click at [375, 186] on button "Print" at bounding box center [393, 188] width 45 height 14
click at [355, 186] on link "Dismiss" at bounding box center [352, 188] width 16 height 6
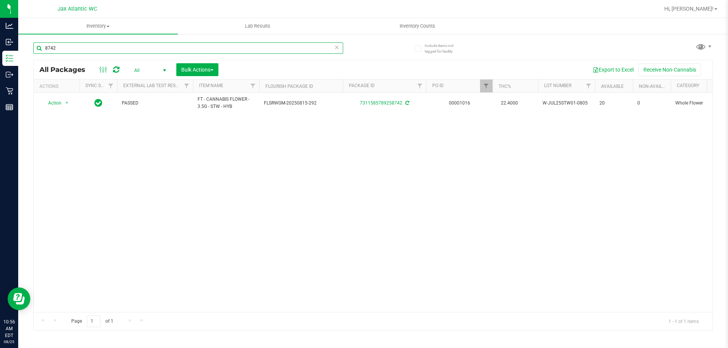
click at [69, 44] on input "8742" at bounding box center [188, 47] width 310 height 11
type input "9794"
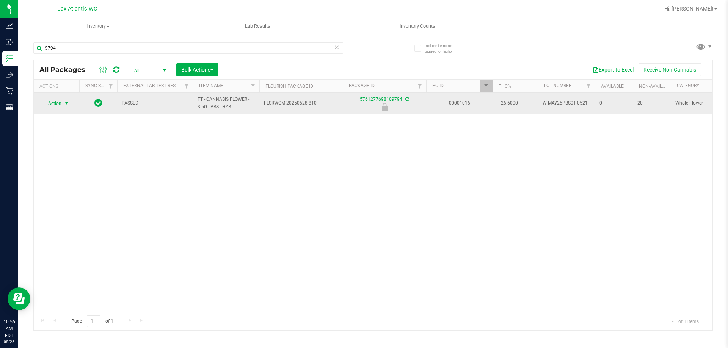
click at [67, 102] on span "select" at bounding box center [67, 103] width 6 height 6
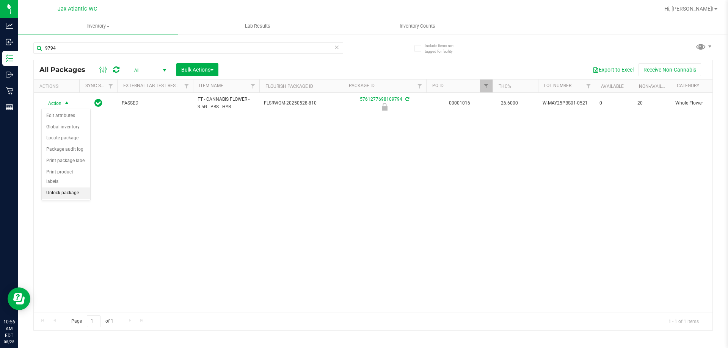
click at [73, 188] on li "Unlock package" at bounding box center [66, 193] width 49 height 11
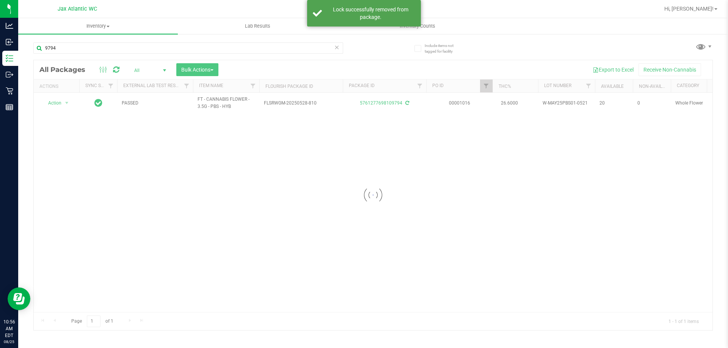
click at [68, 100] on div at bounding box center [373, 195] width 678 height 270
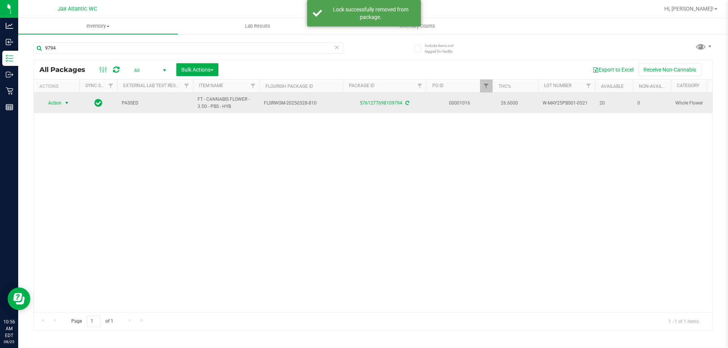
click at [66, 103] on span "select" at bounding box center [67, 103] width 6 height 6
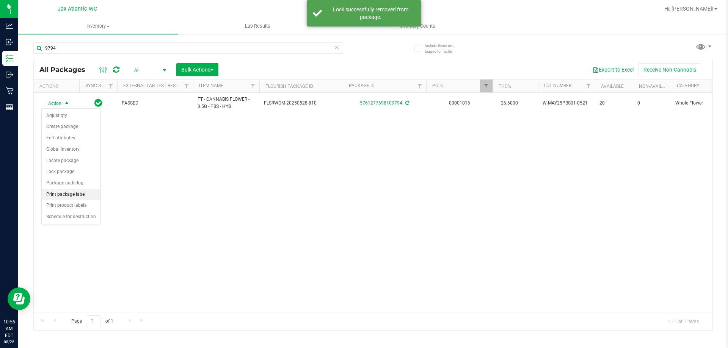
click at [70, 194] on li "Print package label" at bounding box center [71, 194] width 59 height 11
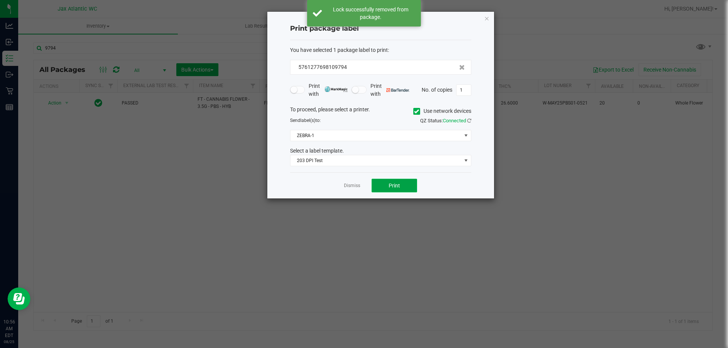
click at [390, 189] on span "Print" at bounding box center [393, 186] width 11 height 6
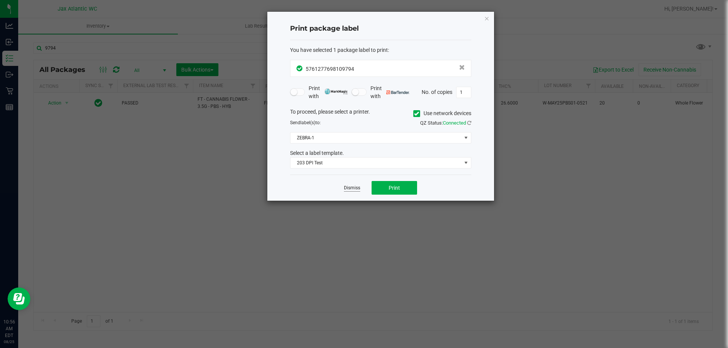
click at [355, 191] on link "Dismiss" at bounding box center [352, 188] width 16 height 6
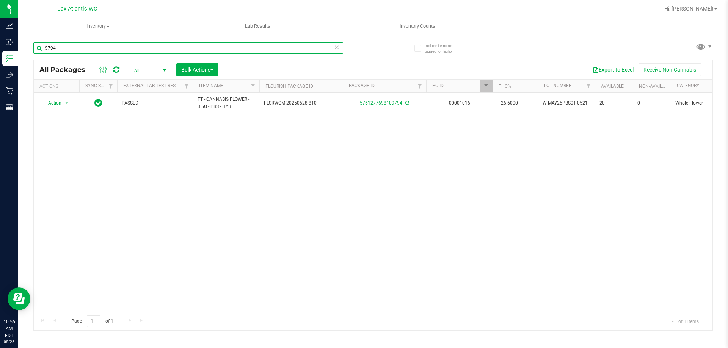
click at [105, 52] on input "9794" at bounding box center [188, 47] width 310 height 11
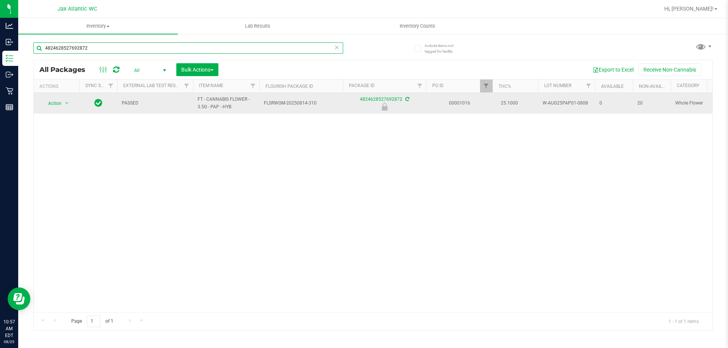
type input "4824628527692872"
click at [71, 106] on span "select" at bounding box center [66, 103] width 9 height 11
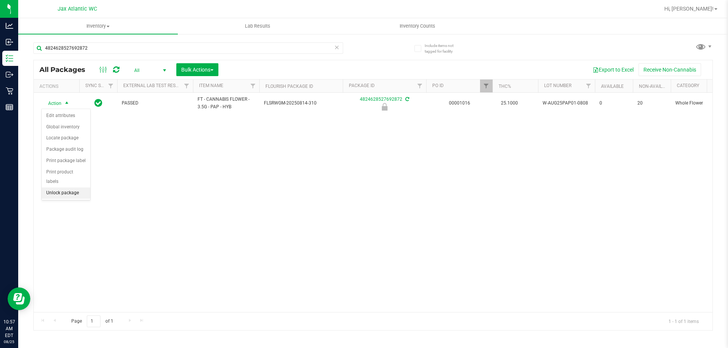
click at [58, 188] on li "Unlock package" at bounding box center [66, 193] width 49 height 11
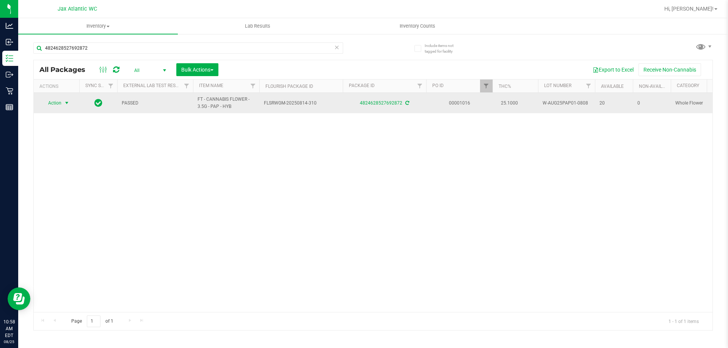
click at [65, 104] on span "select" at bounding box center [67, 103] width 6 height 6
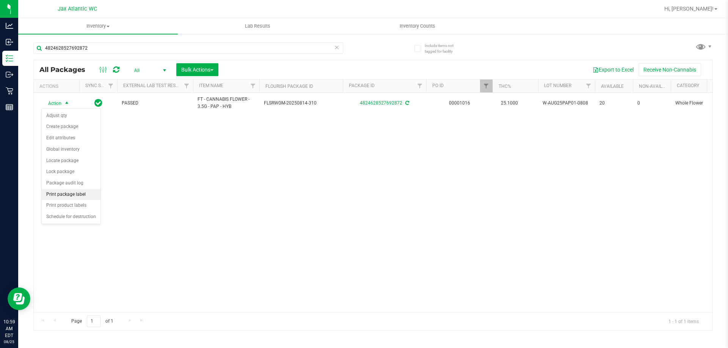
click at [70, 194] on li "Print package label" at bounding box center [71, 194] width 59 height 11
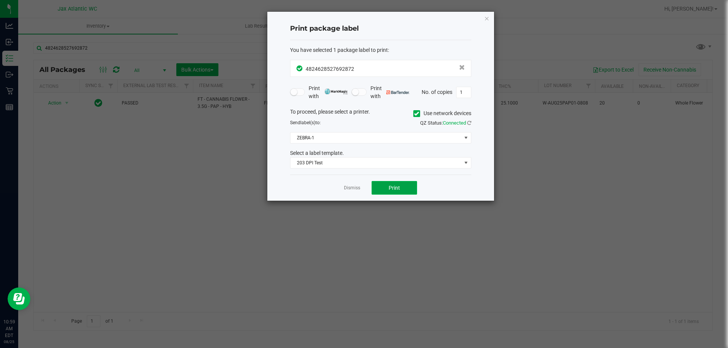
click at [391, 188] on span "Print" at bounding box center [393, 188] width 11 height 6
click at [349, 185] on link "Dismiss" at bounding box center [352, 188] width 16 height 6
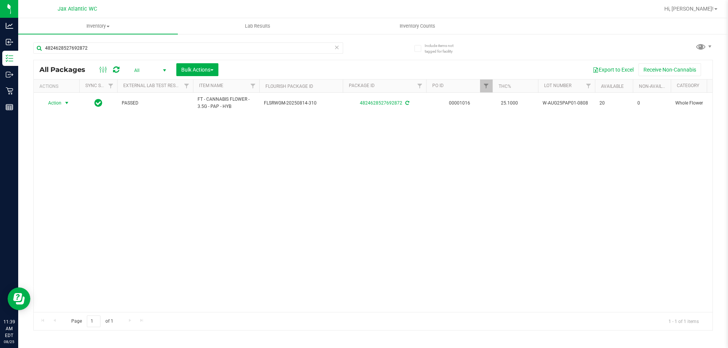
click at [147, 38] on div "4824628527692872" at bounding box center [203, 48] width 340 height 24
click at [142, 46] on input "4824628527692872" at bounding box center [188, 47] width 310 height 11
